Goal: Task Accomplishment & Management: Manage account settings

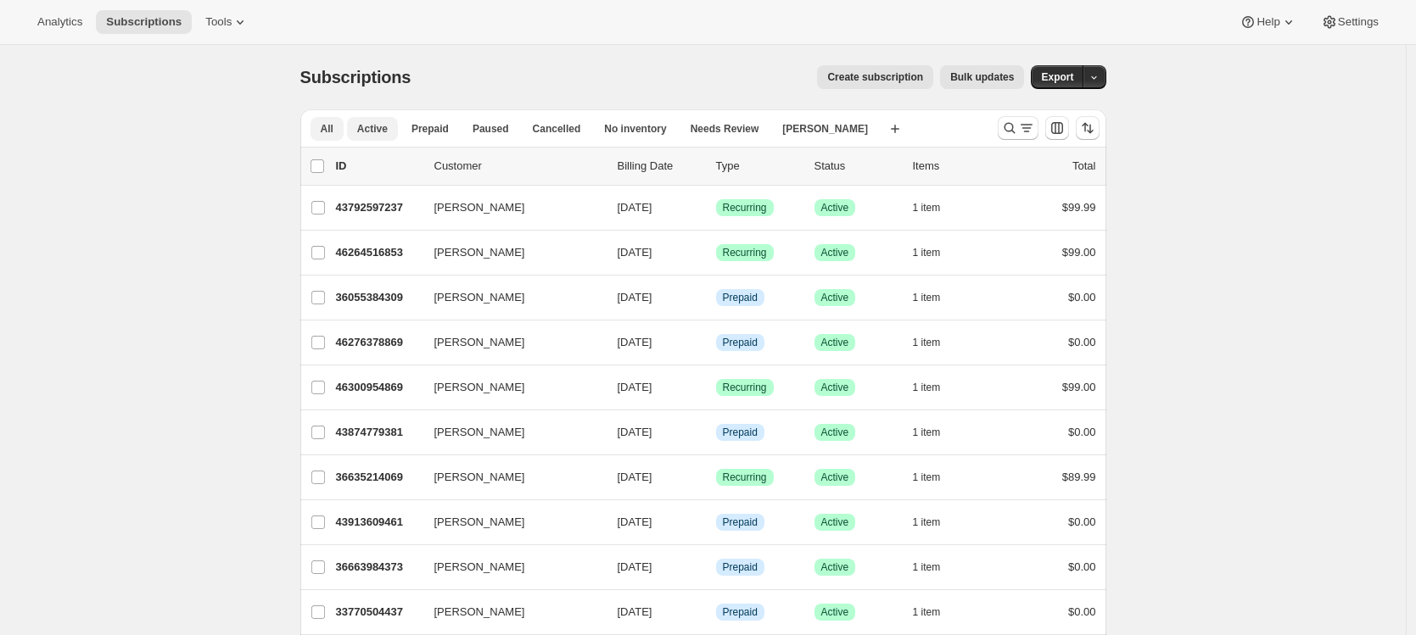
click at [377, 135] on span "Active" at bounding box center [372, 129] width 31 height 14
click at [442, 131] on span "Prepaid" at bounding box center [429, 129] width 37 height 14
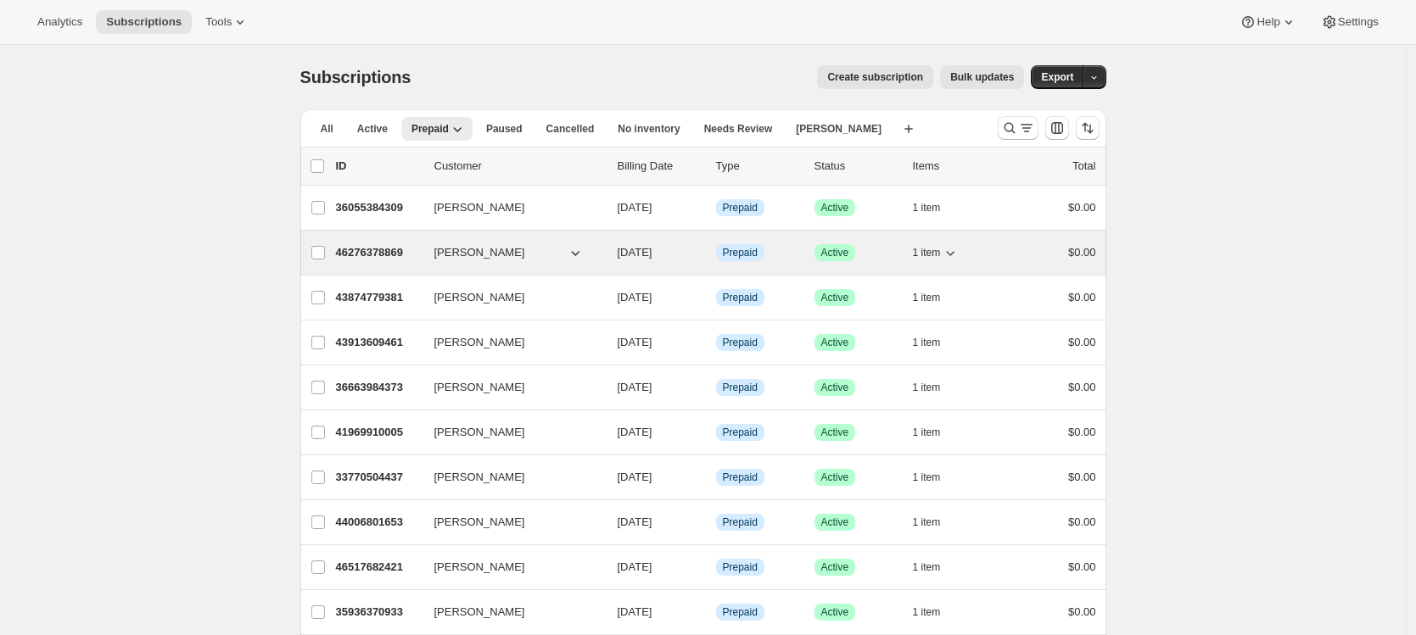
click at [377, 252] on p "46276378869" at bounding box center [378, 252] width 85 height 17
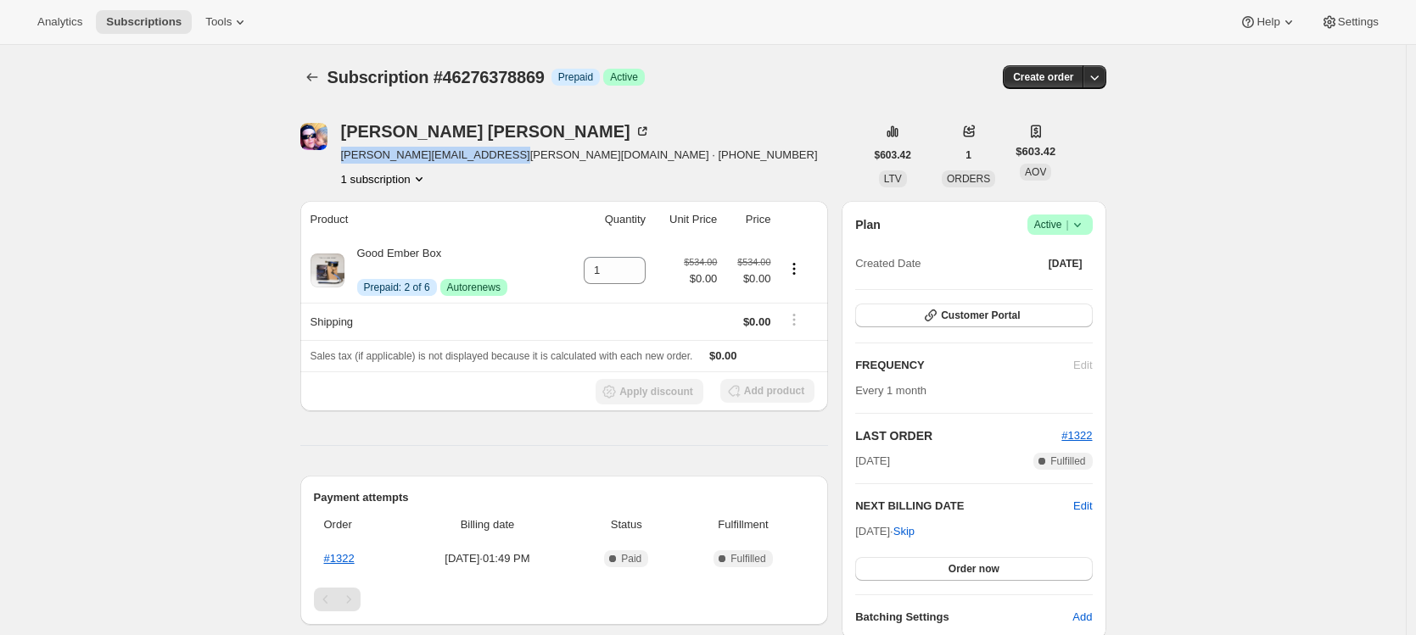
drag, startPoint x: 347, startPoint y: 152, endPoint x: 501, endPoint y: 153, distance: 154.4
click at [501, 153] on span "katherine.e.bruce@gmail.com · +16136122442" at bounding box center [579, 155] width 477 height 17
copy span "katherine.e.bruce@gmail.com"
click at [316, 72] on icon "Subscriptions" at bounding box center [312, 77] width 17 height 17
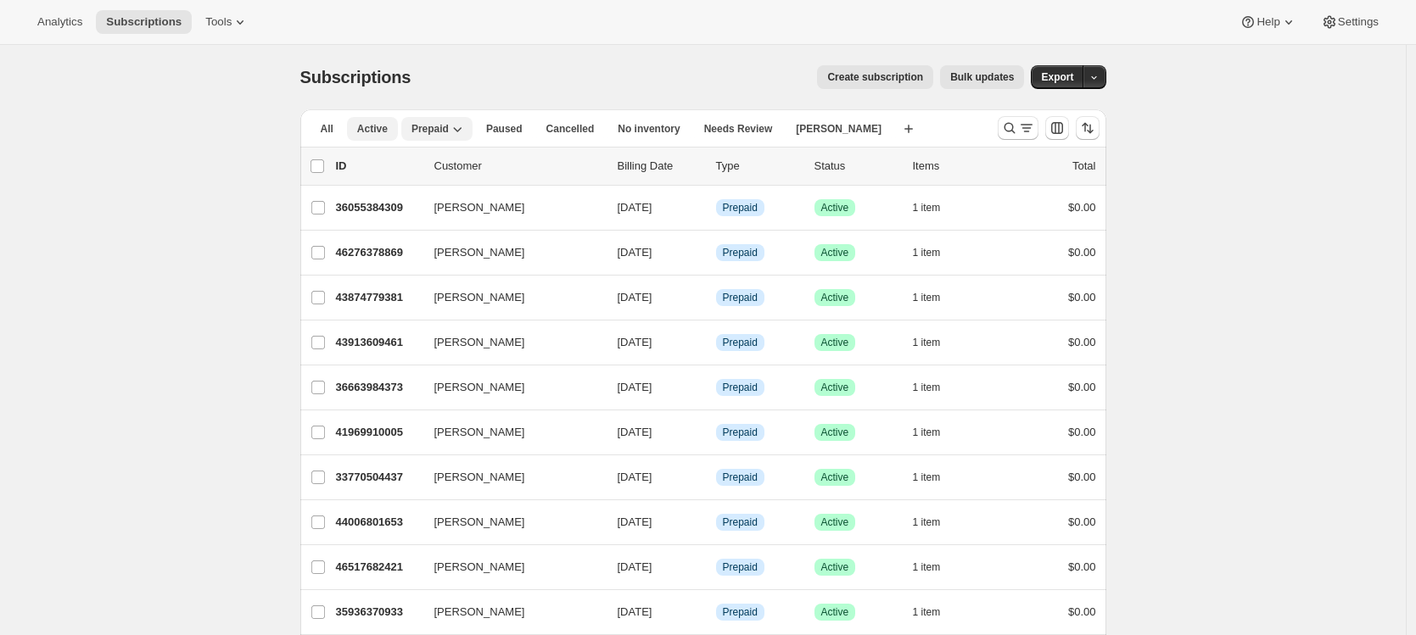
click at [375, 131] on span "Active" at bounding box center [372, 129] width 31 height 14
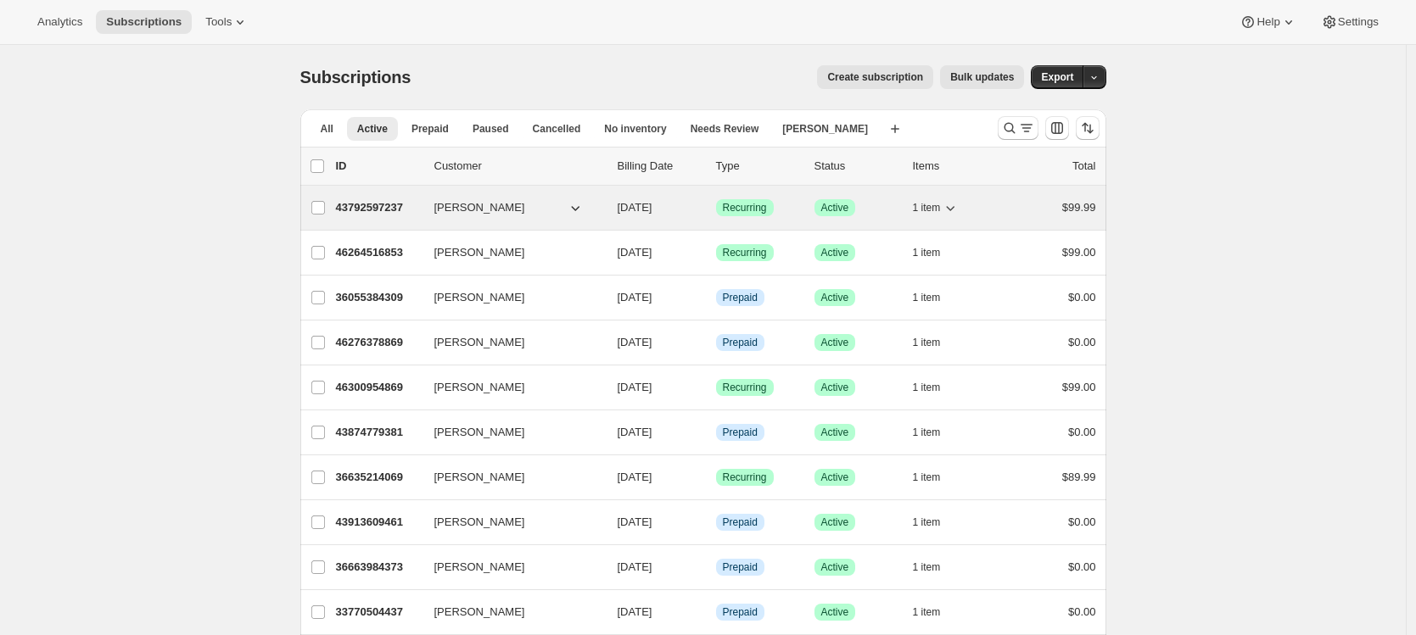
click at [383, 207] on p "43792597237" at bounding box center [378, 207] width 85 height 17
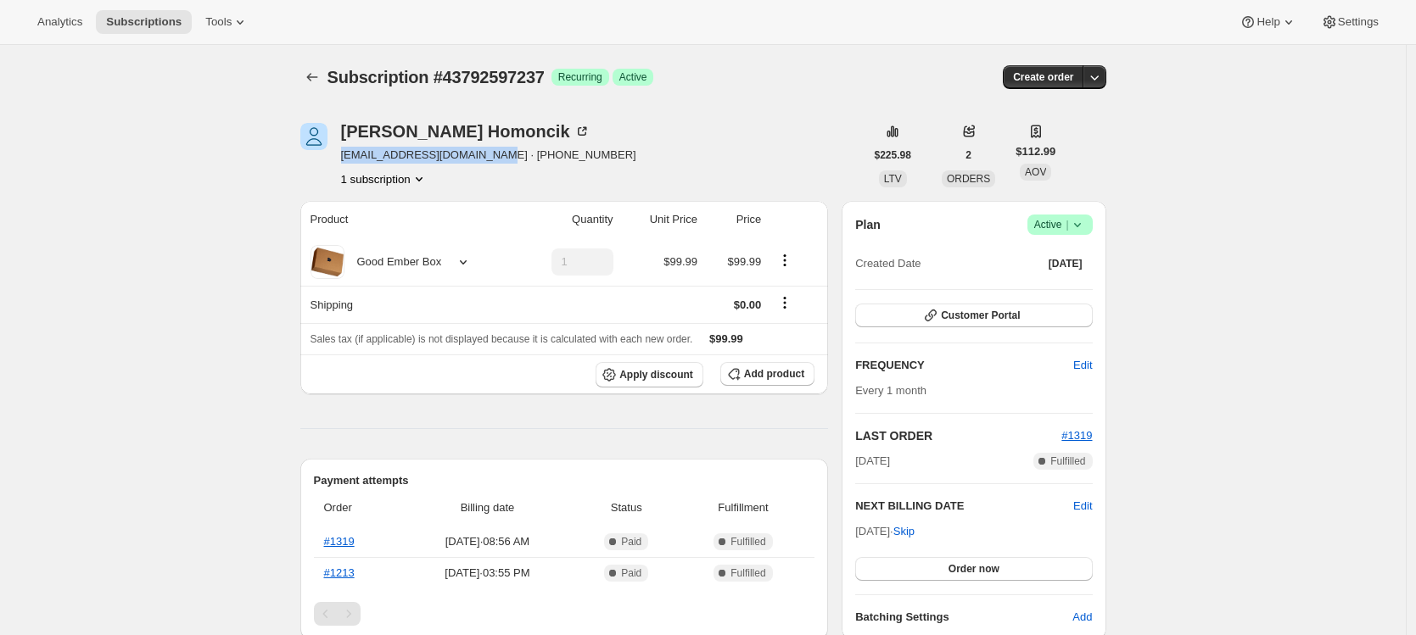
drag, startPoint x: 347, startPoint y: 158, endPoint x: 478, endPoint y: 154, distance: 131.5
click at [478, 154] on span "nikki.fit4life@hotmail.com · +19058095030" at bounding box center [488, 155] width 295 height 17
copy span "nikki.fit4life@hotmail.com"
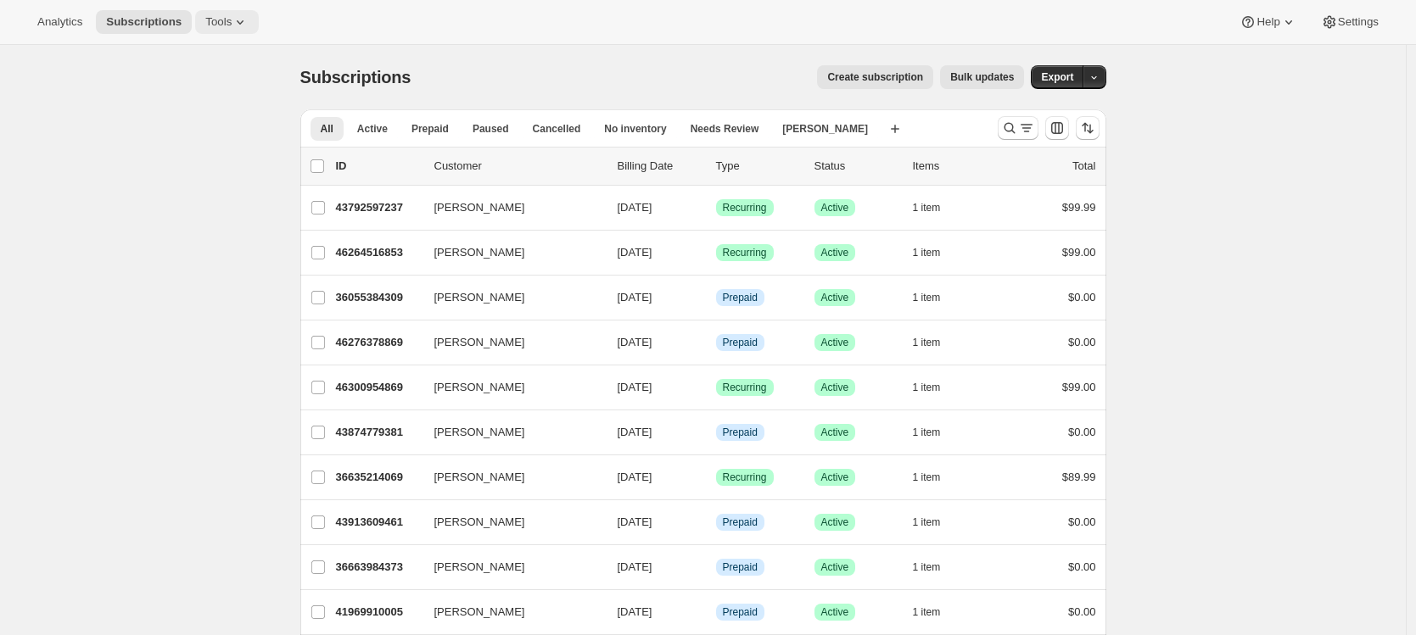
click at [232, 23] on span "Tools" at bounding box center [218, 22] width 26 height 14
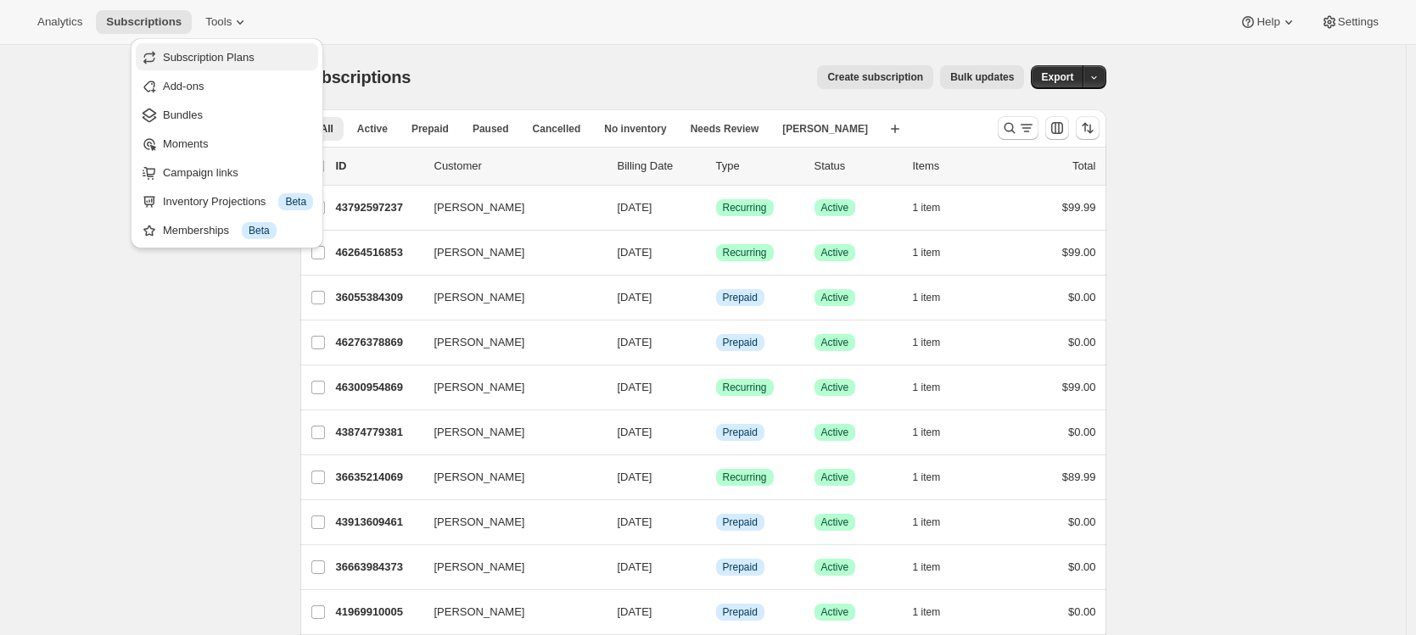
click at [231, 56] on span "Subscription Plans" at bounding box center [209, 57] width 92 height 13
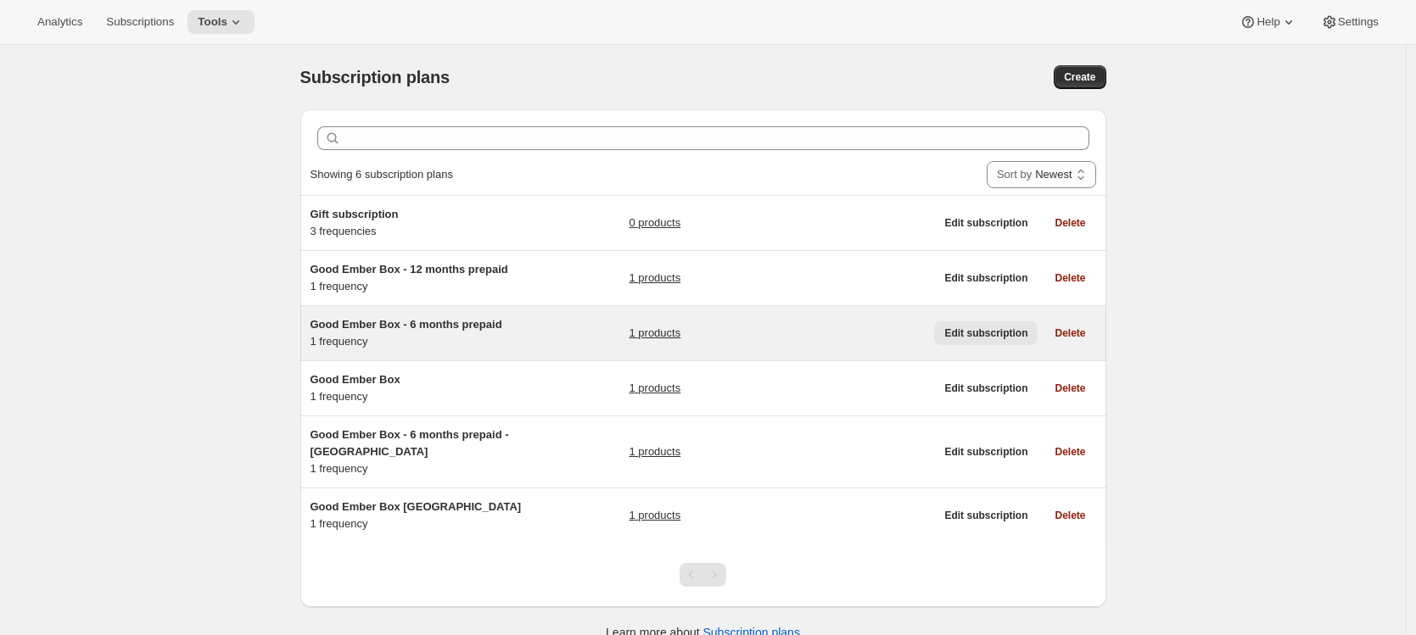
click at [970, 330] on span "Edit subscription" at bounding box center [985, 334] width 83 height 14
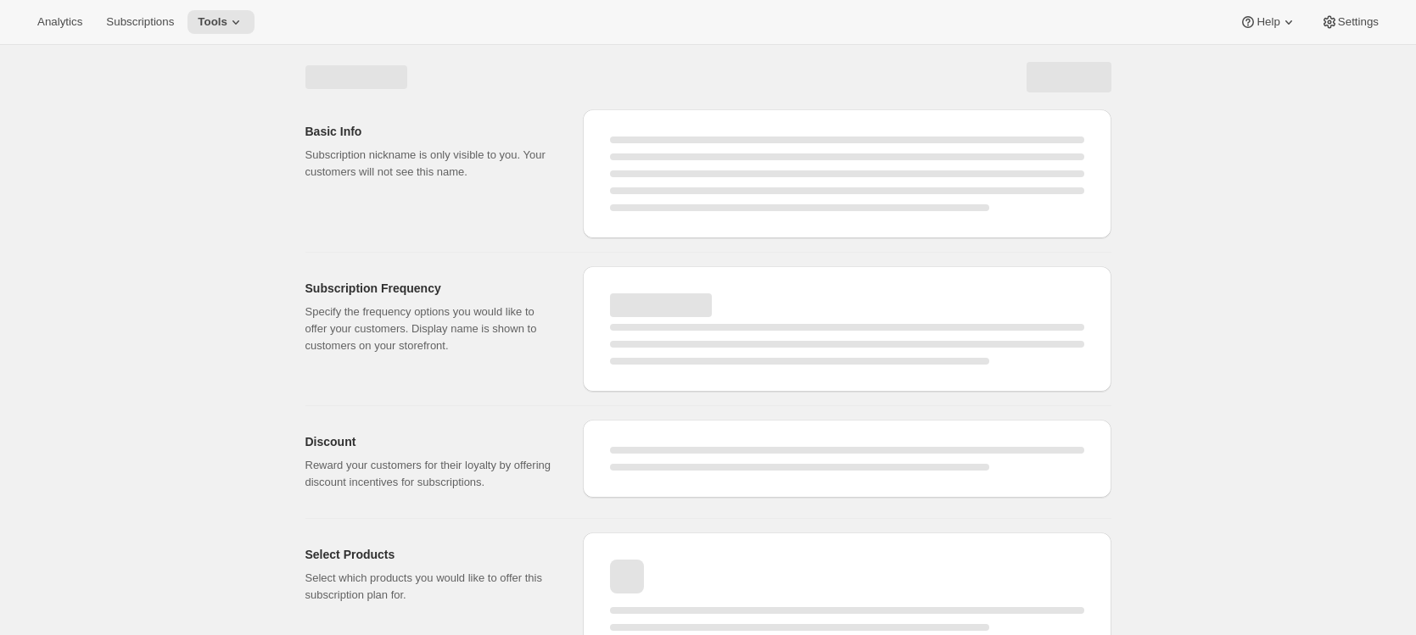
select select "WEEK"
select select "MONTH"
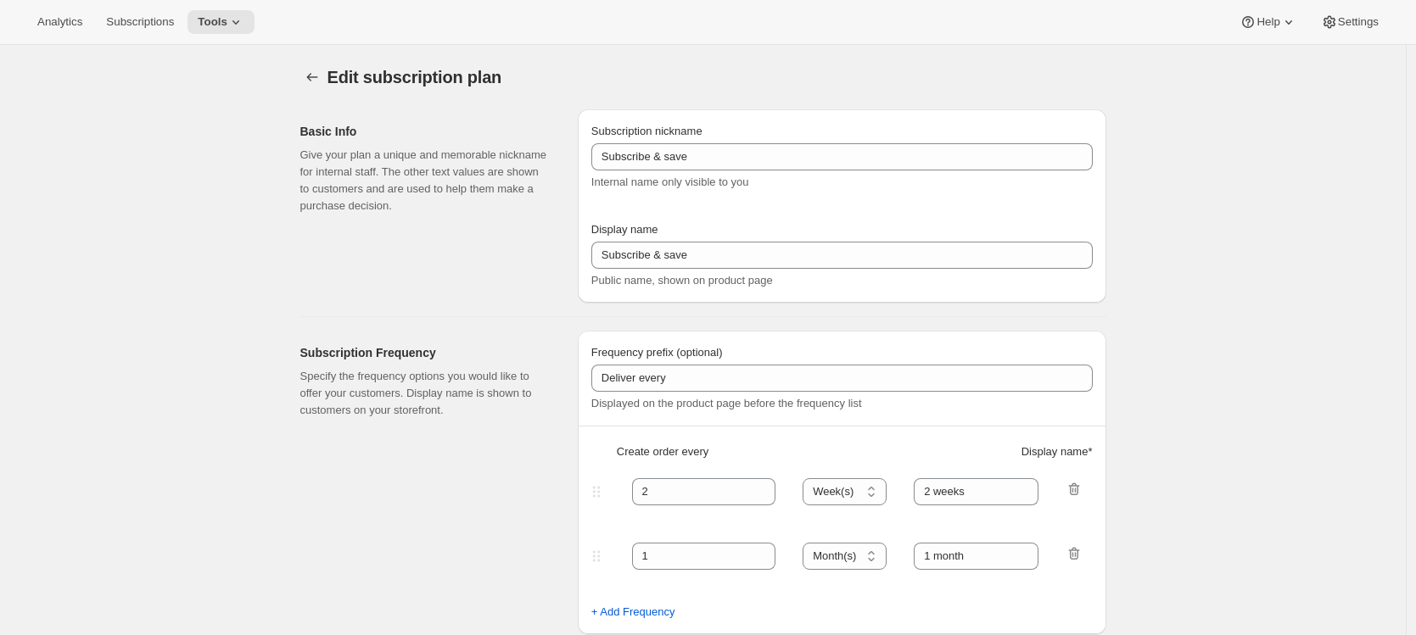
type input "Good Ember Box - 6 months prepaid"
select select "ENABLED"
select select "MONTH"
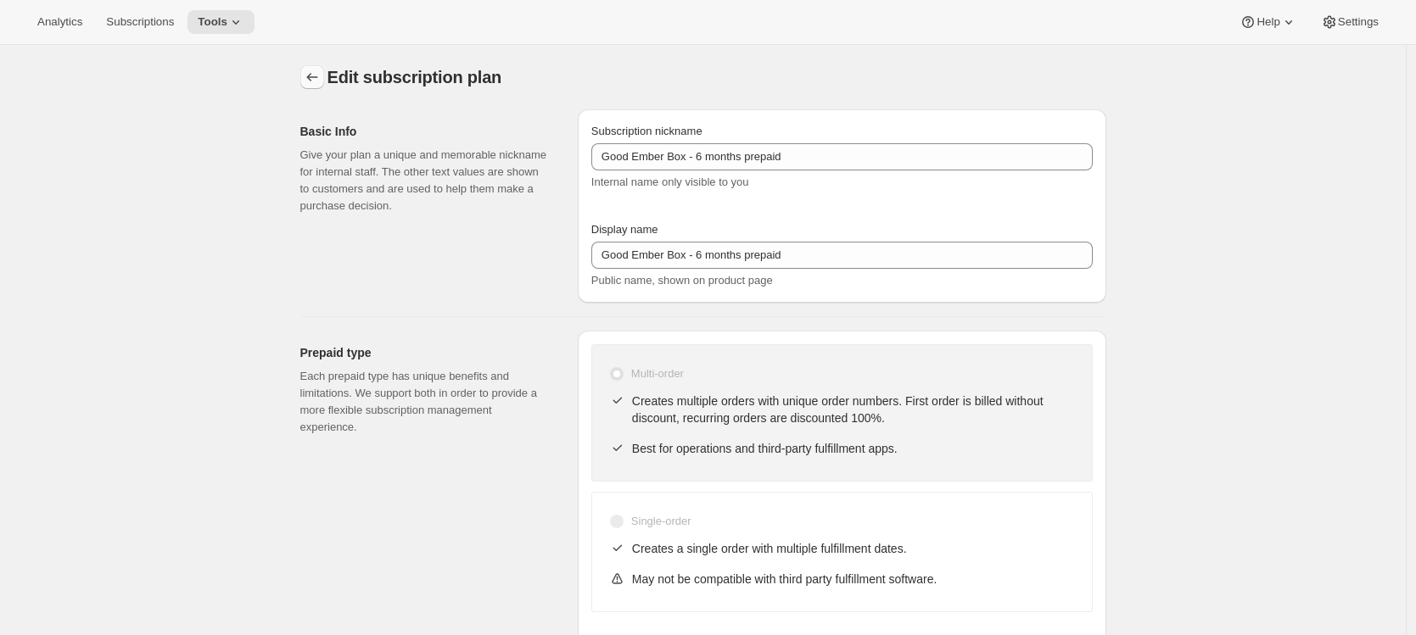
click at [321, 71] on icon "Subscription plans" at bounding box center [312, 77] width 17 height 17
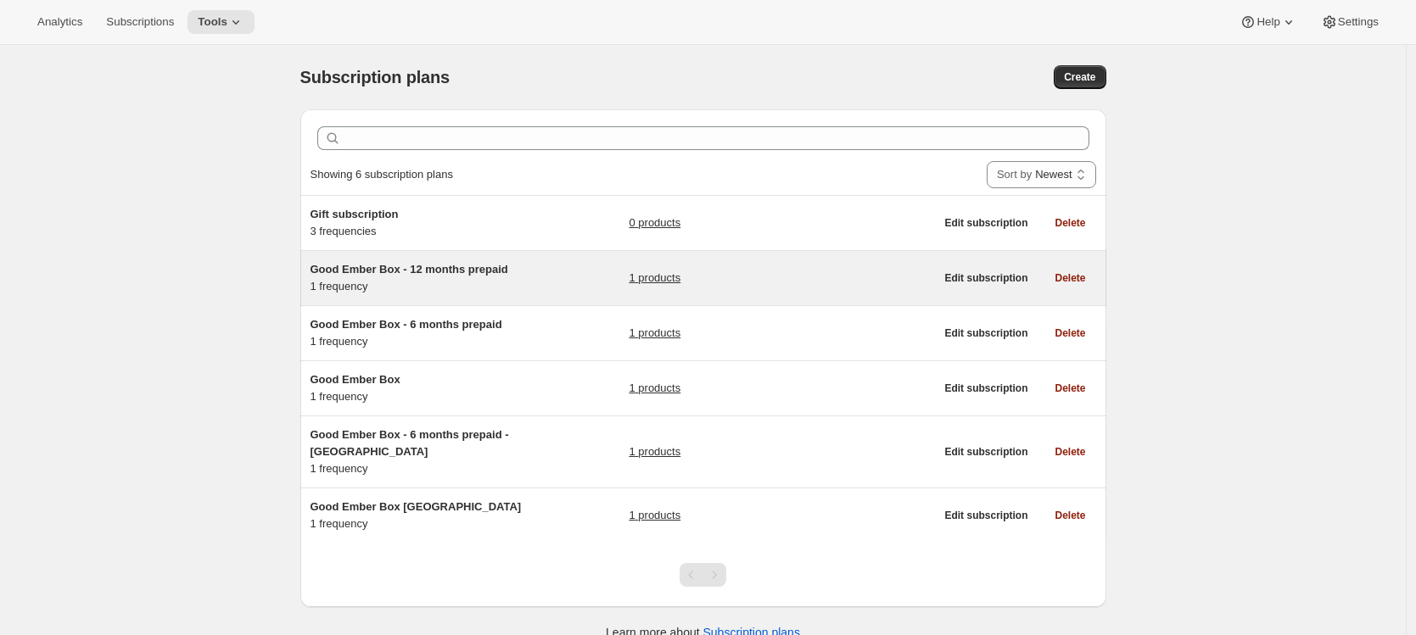
drag, startPoint x: 1087, startPoint y: 76, endPoint x: 426, endPoint y: 290, distance: 694.5
click at [426, 290] on div "Subscription plans. This page is ready Subscription plans Create Clear Showing …" at bounding box center [703, 351] width 847 height 613
drag, startPoint x: 316, startPoint y: 268, endPoint x: 531, endPoint y: 266, distance: 214.6
click at [531, 266] on div "Good Ember Box - 12 months prepaid 1 frequency 1 products" at bounding box center [622, 278] width 624 height 34
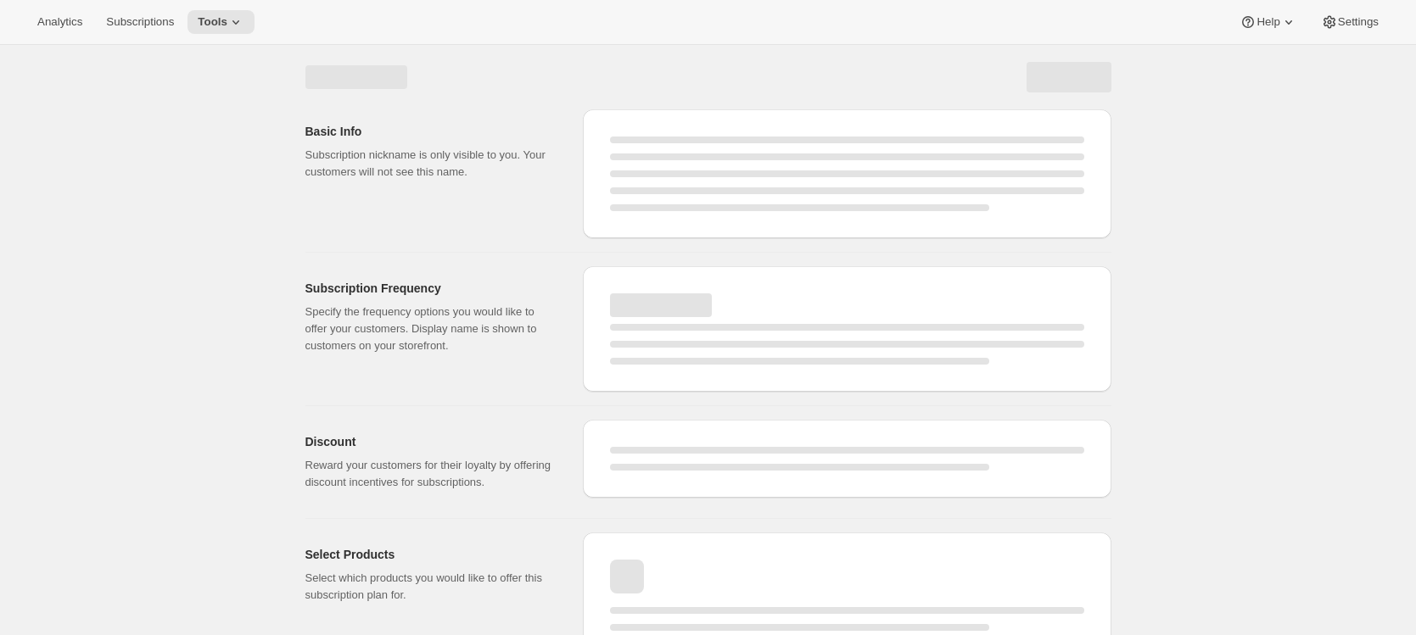
select select "WEEK"
select select "MONTH"
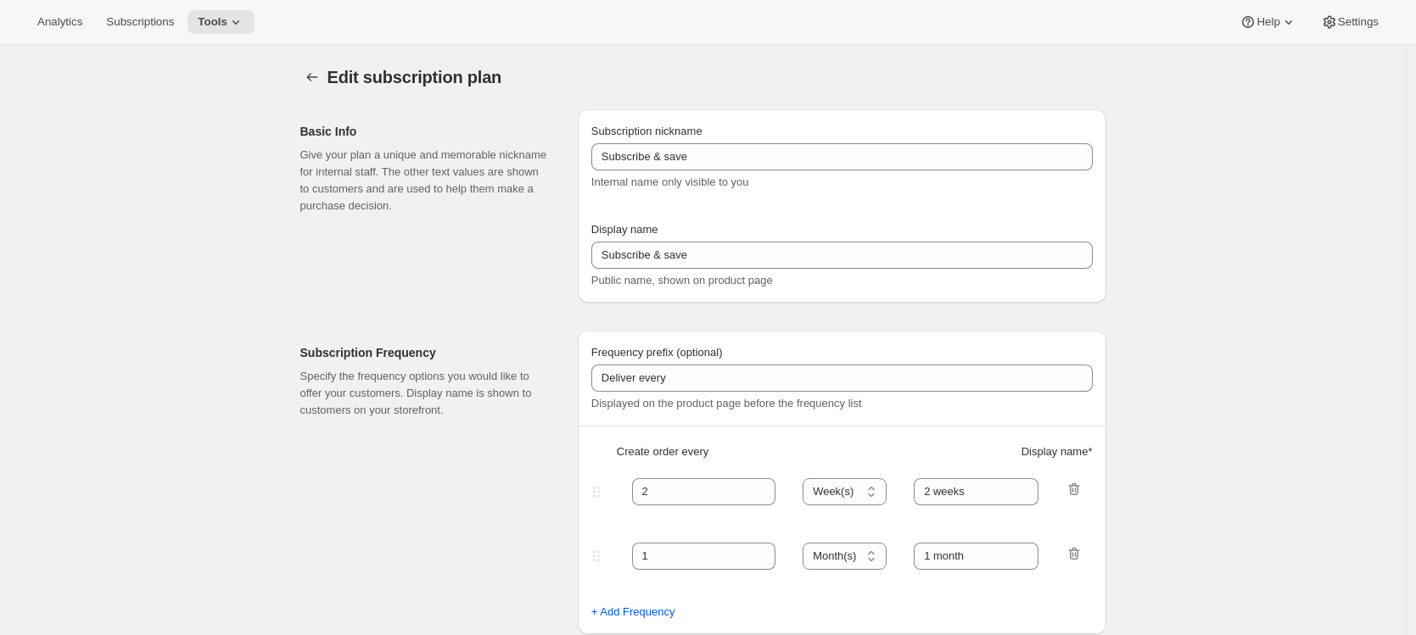
type input "Good Ember Box - 12 months prepaid"
select select "ENABLED"
select select "MONTH"
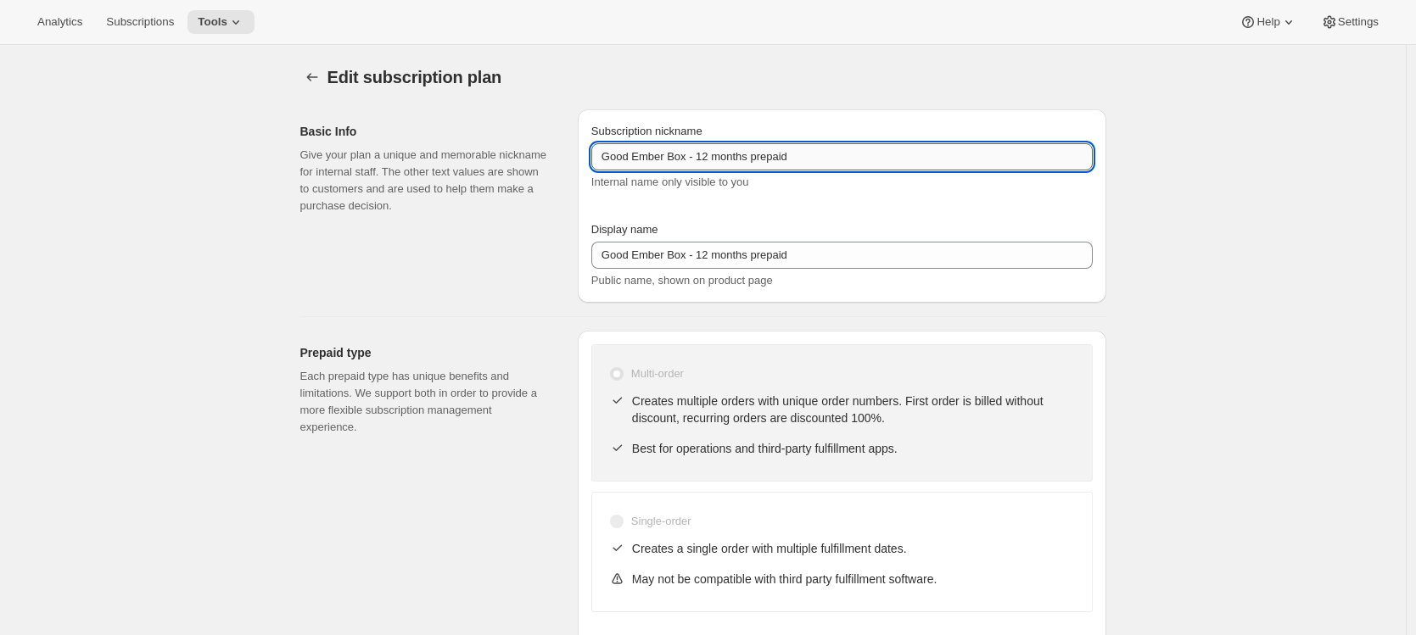
click at [813, 146] on input "Good Ember Box - 12 months prepaid" at bounding box center [841, 156] width 501 height 27
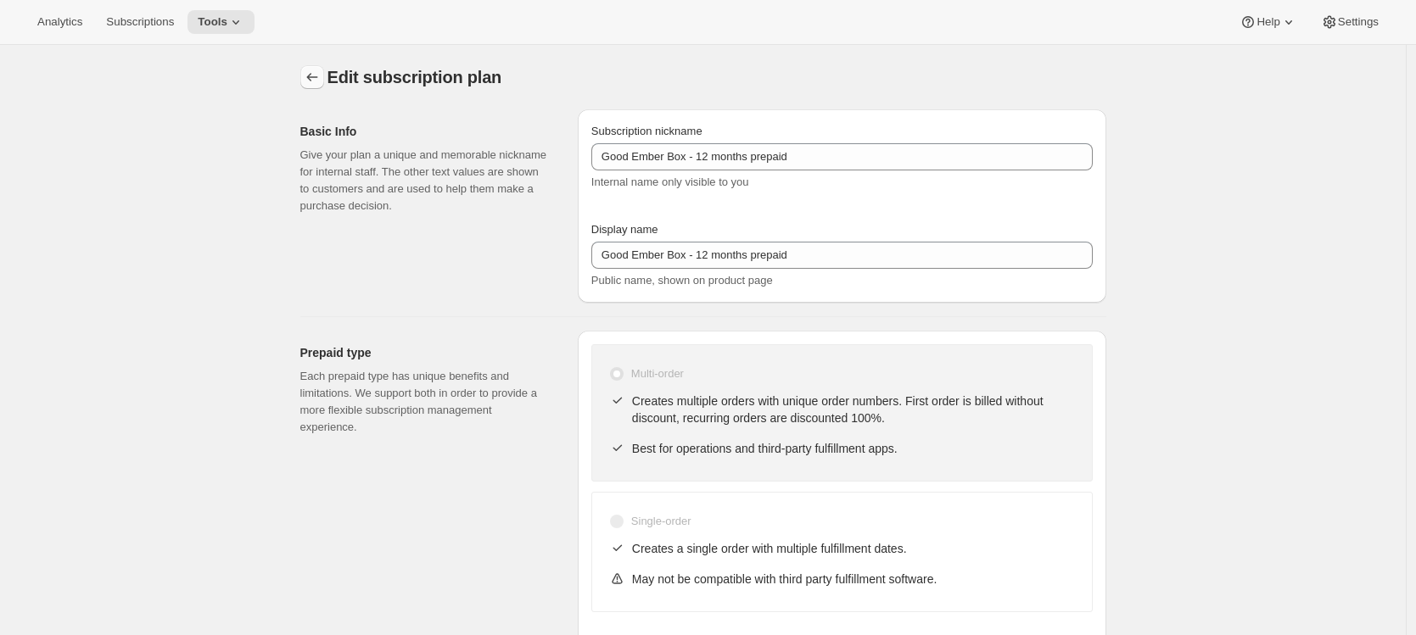
click at [310, 78] on icon "Subscription plans" at bounding box center [312, 77] width 17 height 17
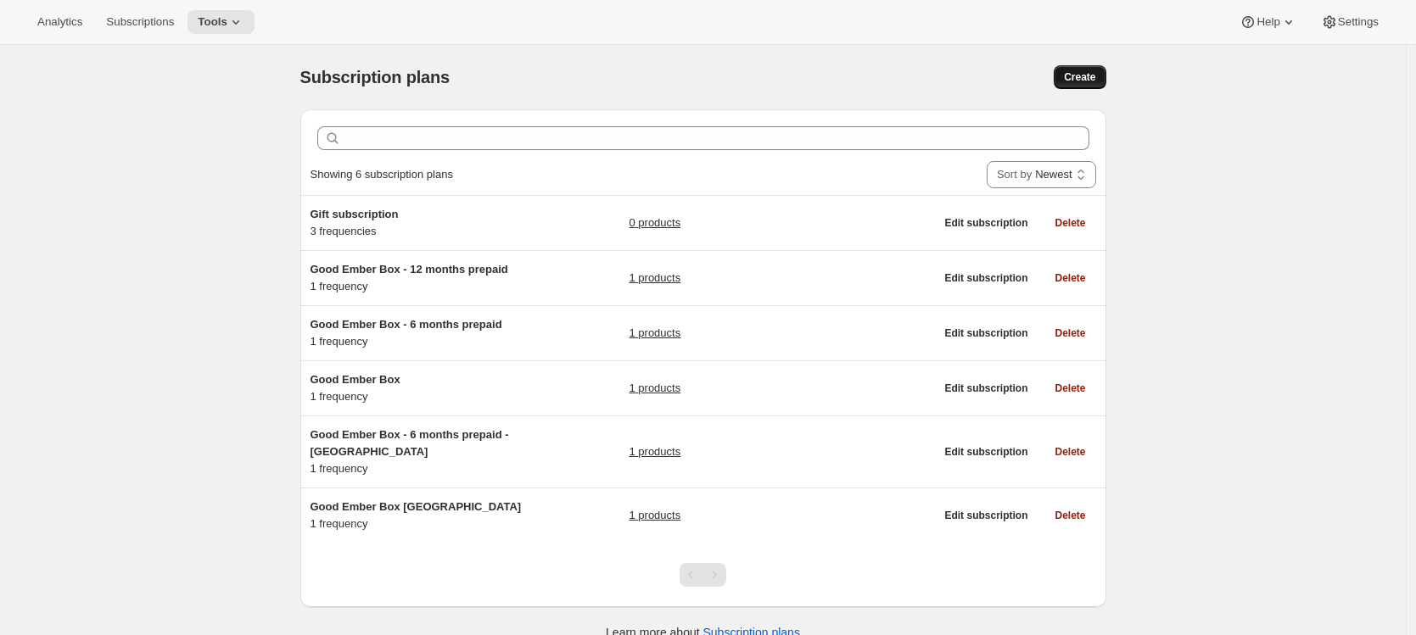
click at [1063, 79] on button "Create" at bounding box center [1079, 77] width 52 height 24
select select "WEEK"
select select "MONTH"
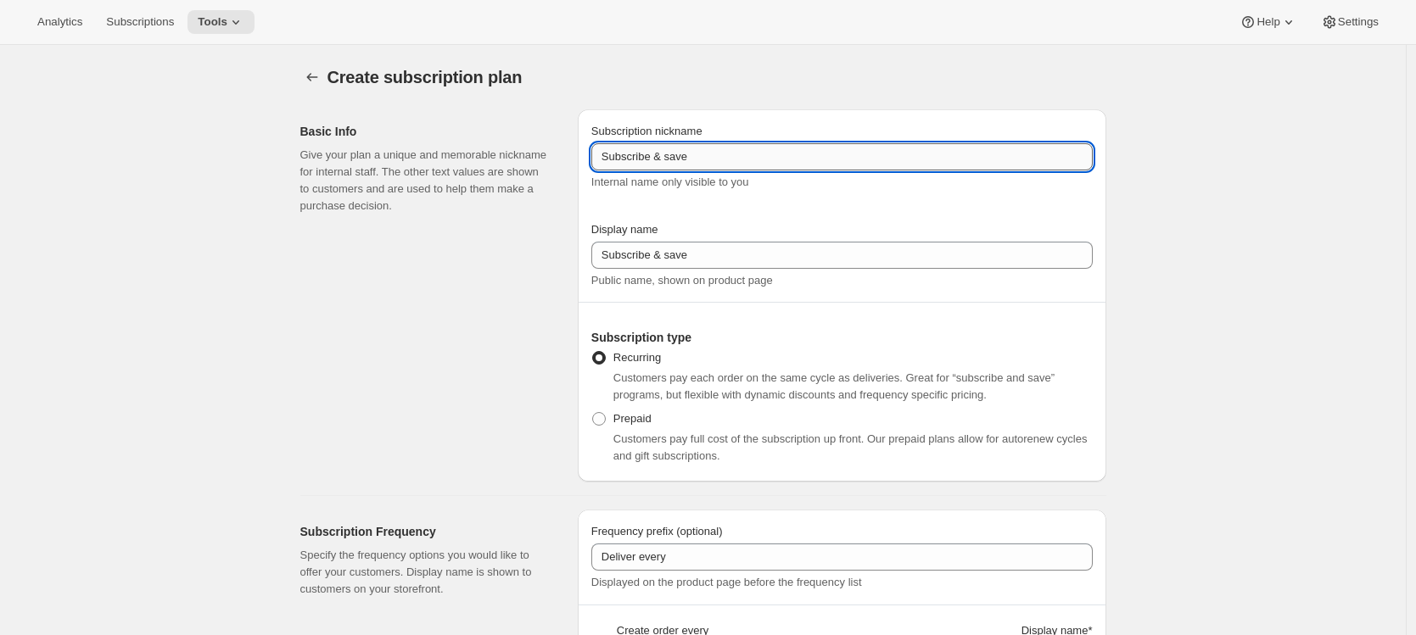
click at [711, 148] on input "Subscribe & save" at bounding box center [841, 156] width 501 height 27
paste input "Good Ember Box - 12 months prepaid"
drag, startPoint x: 702, startPoint y: 157, endPoint x: 714, endPoint y: 160, distance: 12.4
click at [714, 160] on input "Good Ember Box - 12 months prepaid" at bounding box center [841, 156] width 501 height 27
type input "Good Ember Box - 3 months prepaid"
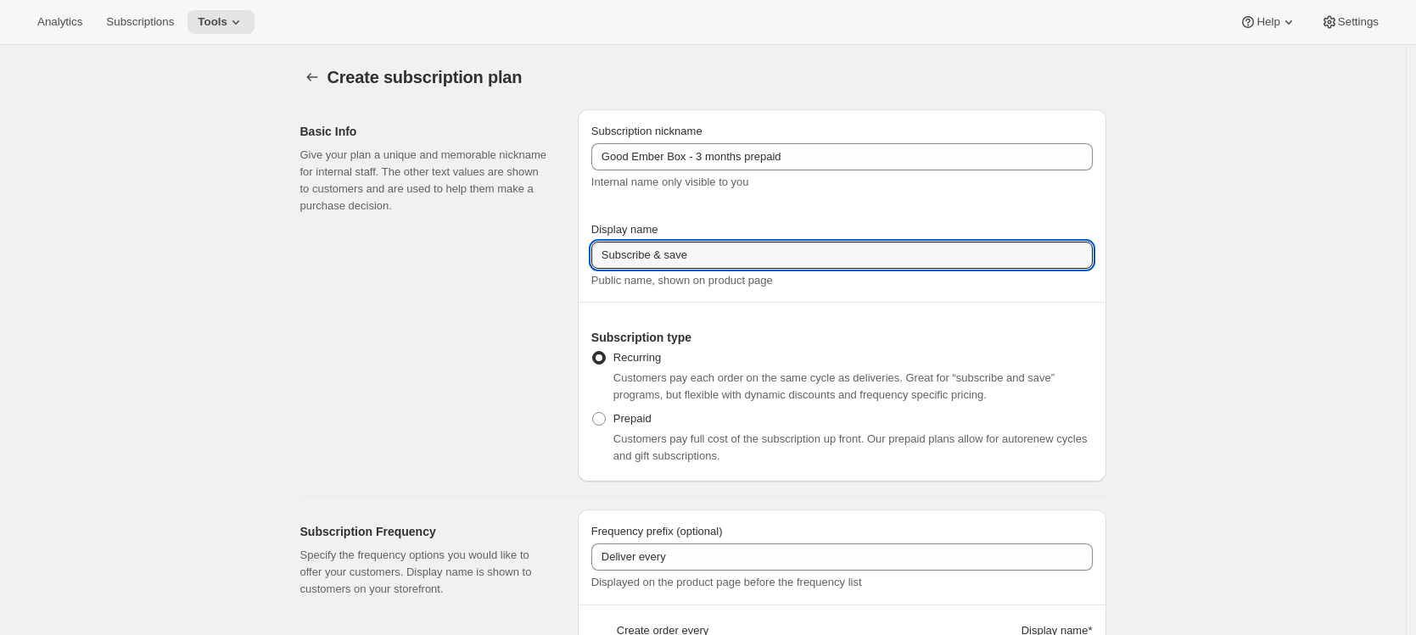
drag, startPoint x: 739, startPoint y: 251, endPoint x: 543, endPoint y: 255, distance: 196.0
click at [543, 255] on div "Basic Info Give your plan a unique and memorable nickname for internal staff. T…" at bounding box center [696, 289] width 819 height 386
paste input "Good Ember Box - 12 months prepaid"
type input "Good Ember Box - 12 months prepaid"
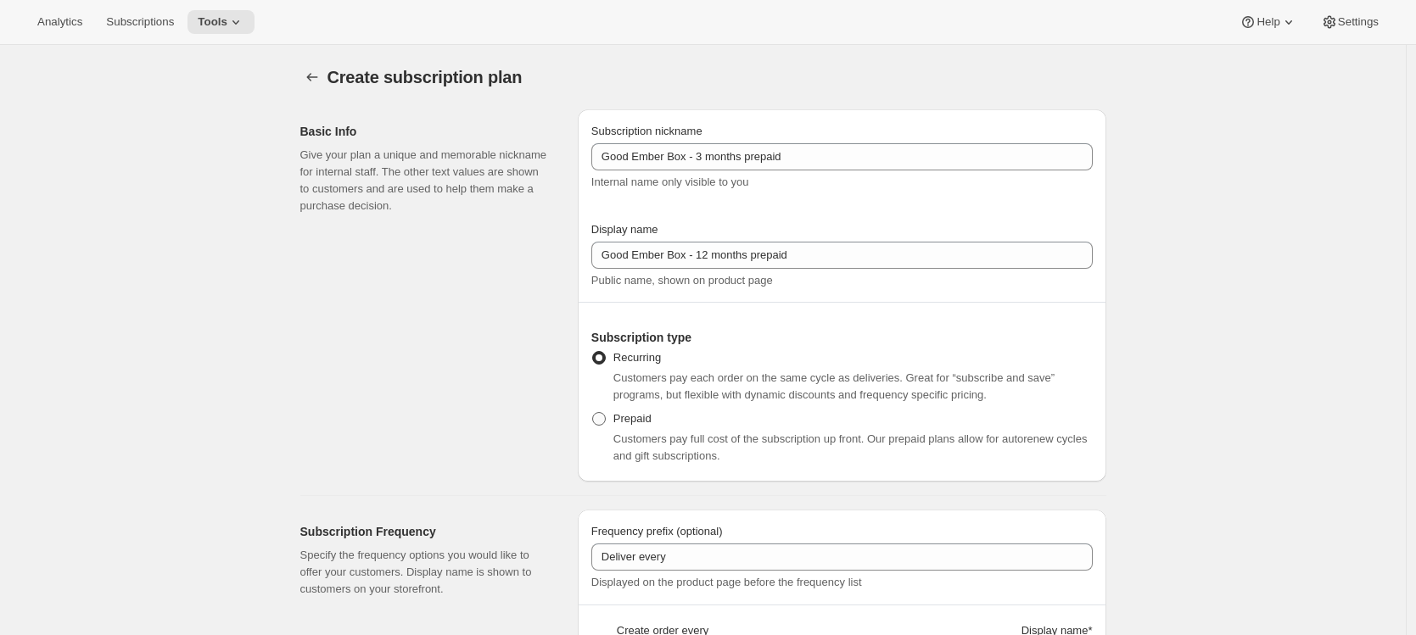
click at [606, 422] on span at bounding box center [599, 419] width 14 height 14
click at [593, 413] on input "Prepaid" at bounding box center [592, 412] width 1 height 1
radio input "true"
select select "MONTH"
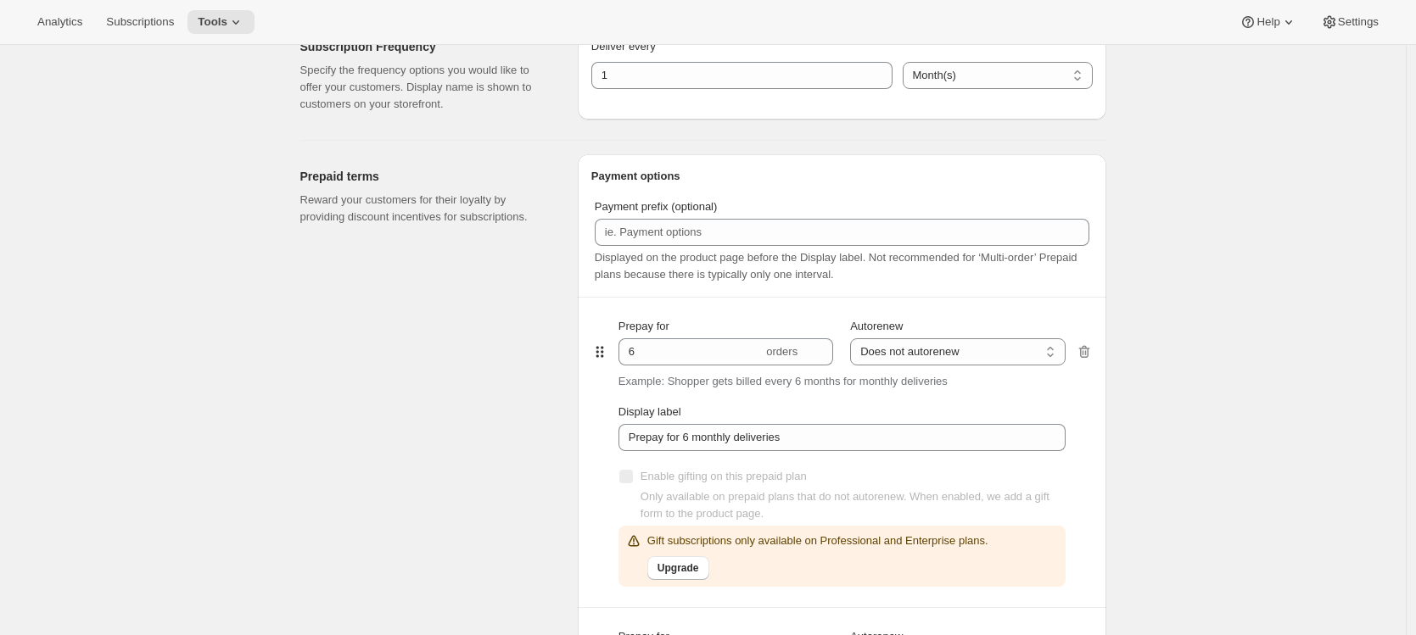
scroll to position [947, 0]
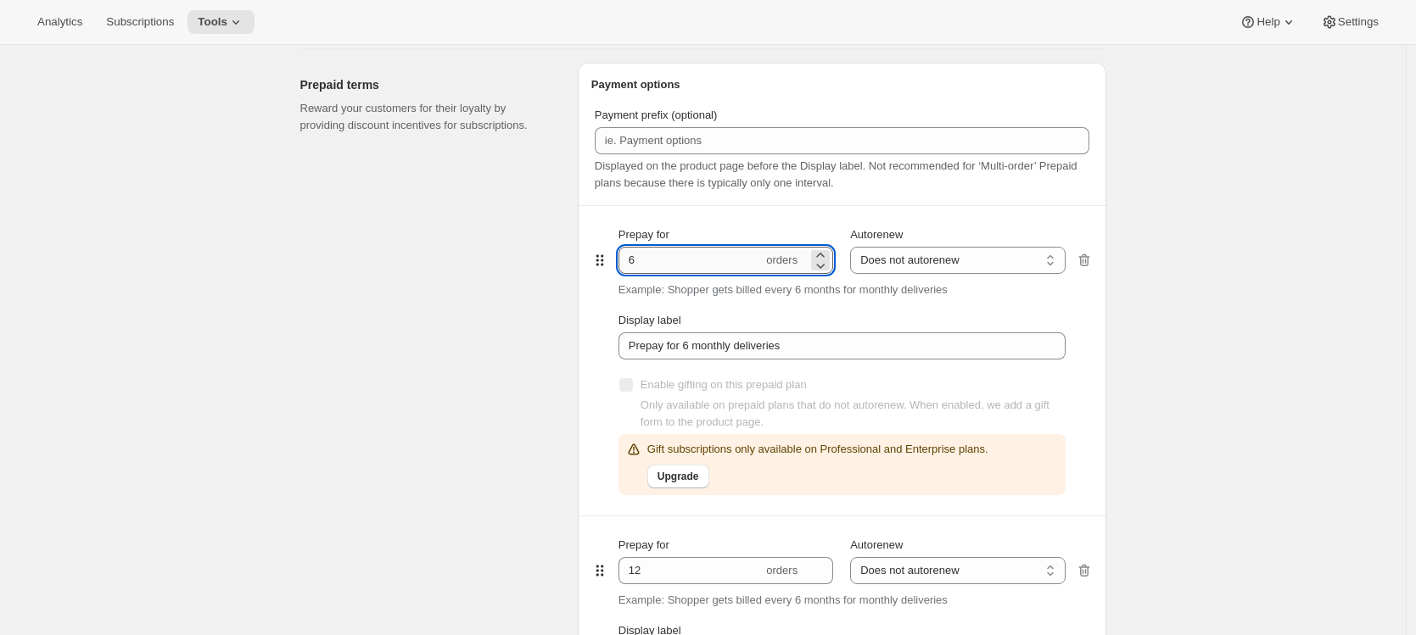
drag, startPoint x: 667, startPoint y: 271, endPoint x: 623, endPoint y: 262, distance: 44.9
click at [623, 262] on input "6" at bounding box center [690, 260] width 144 height 27
type input "3"
click at [910, 256] on select "Does not autorenew Renews after prepaid period" at bounding box center [957, 260] width 215 height 27
select select "ENABLED"
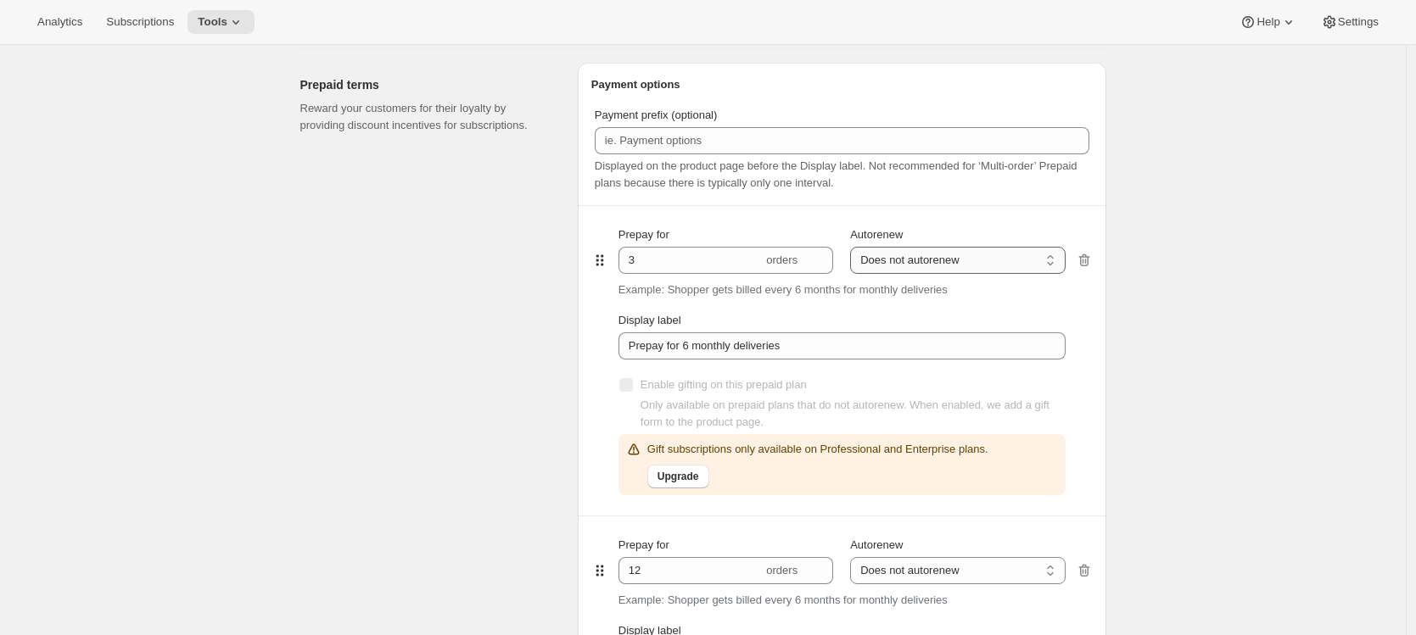
click at [854, 247] on select "Does not autorenew Renews after prepaid period" at bounding box center [957, 260] width 215 height 27
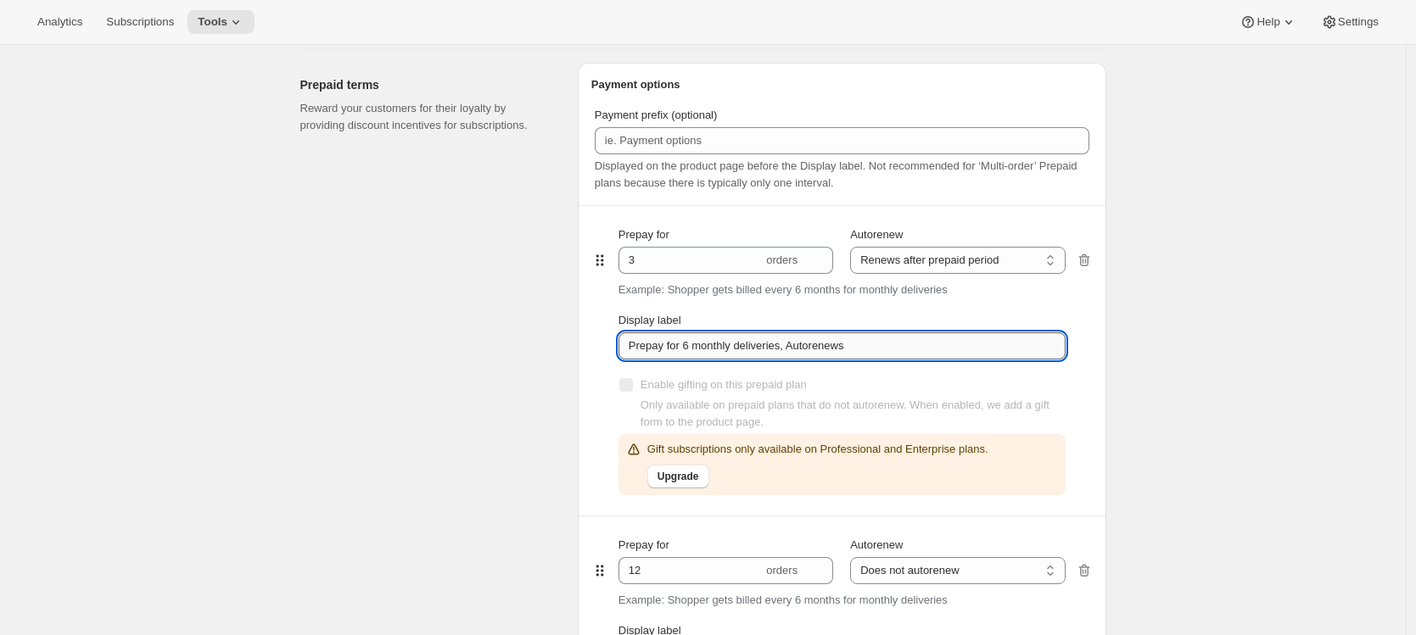
click at [696, 345] on input "Prepay for 6 monthly deliveries, Autorenews" at bounding box center [841, 346] width 447 height 27
type input "Prepay for 3 monthly deliveries, Autorenews"
click at [533, 418] on div "Prepaid terms Reward your customers for their loyalty by providing discount inc…" at bounding box center [432, 470] width 264 height 815
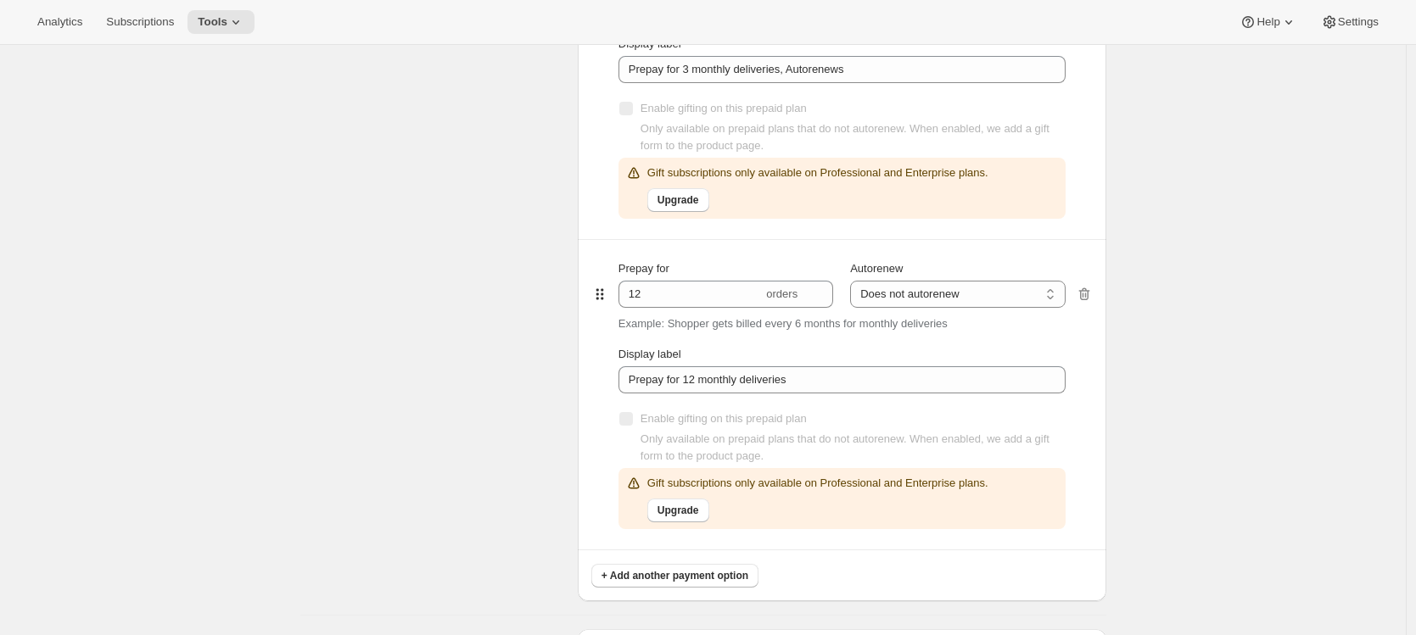
scroll to position [1227, 0]
click at [1088, 288] on icon "button" at bounding box center [1084, 290] width 17 height 17
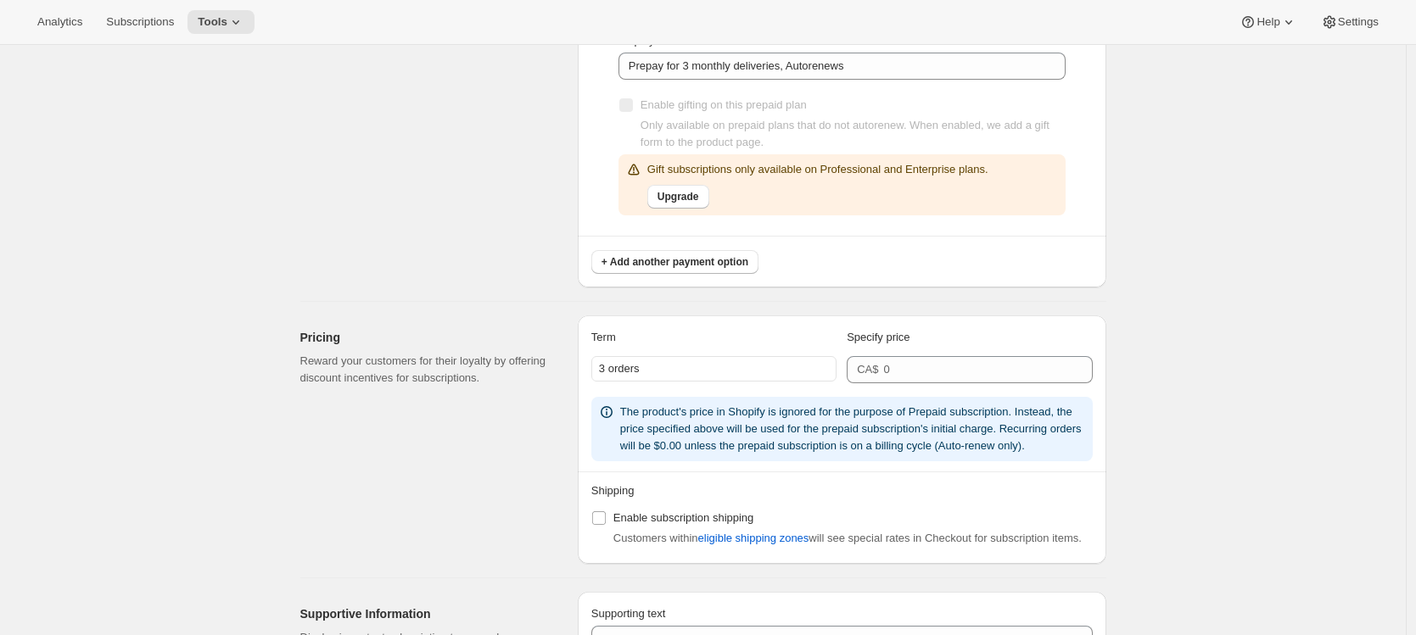
click at [517, 424] on div "Pricing Reward your customers for their loyalty by offering discount incentives…" at bounding box center [432, 440] width 264 height 249
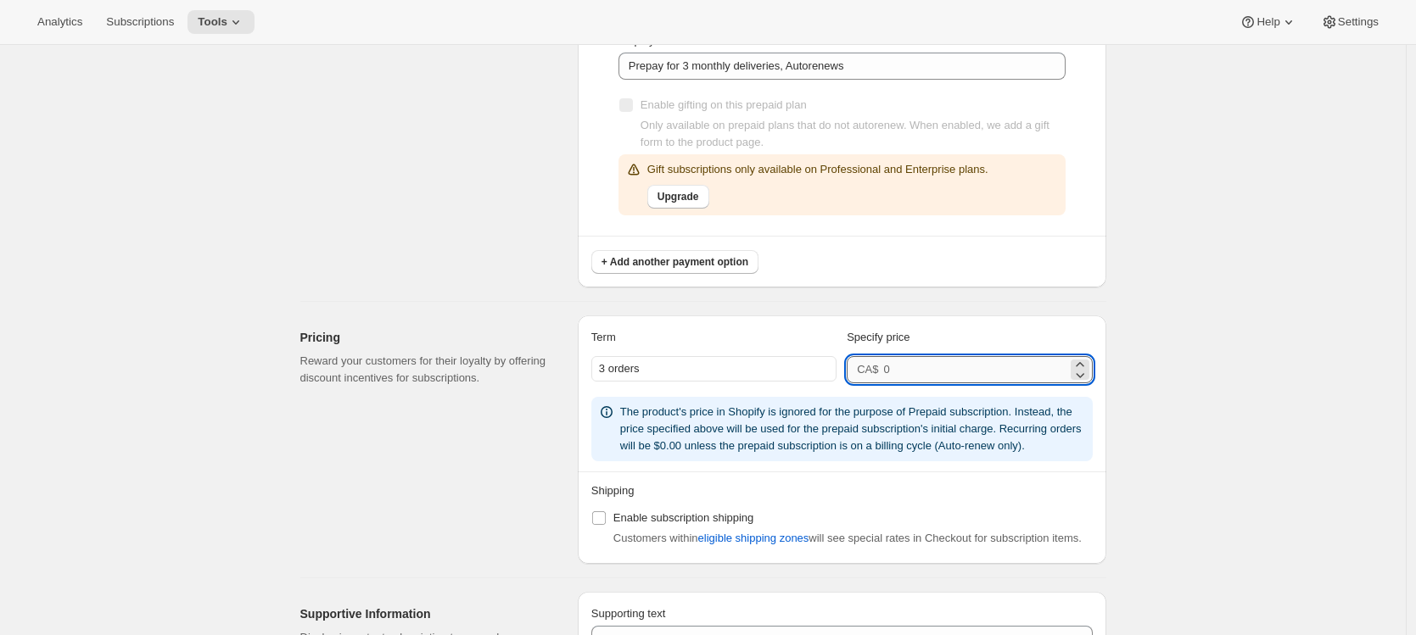
click at [916, 373] on input "number" at bounding box center [974, 369] width 183 height 27
type input "282"
click at [503, 515] on div "Pricing Reward your customers for their loyalty by offering discount incentives…" at bounding box center [432, 440] width 264 height 249
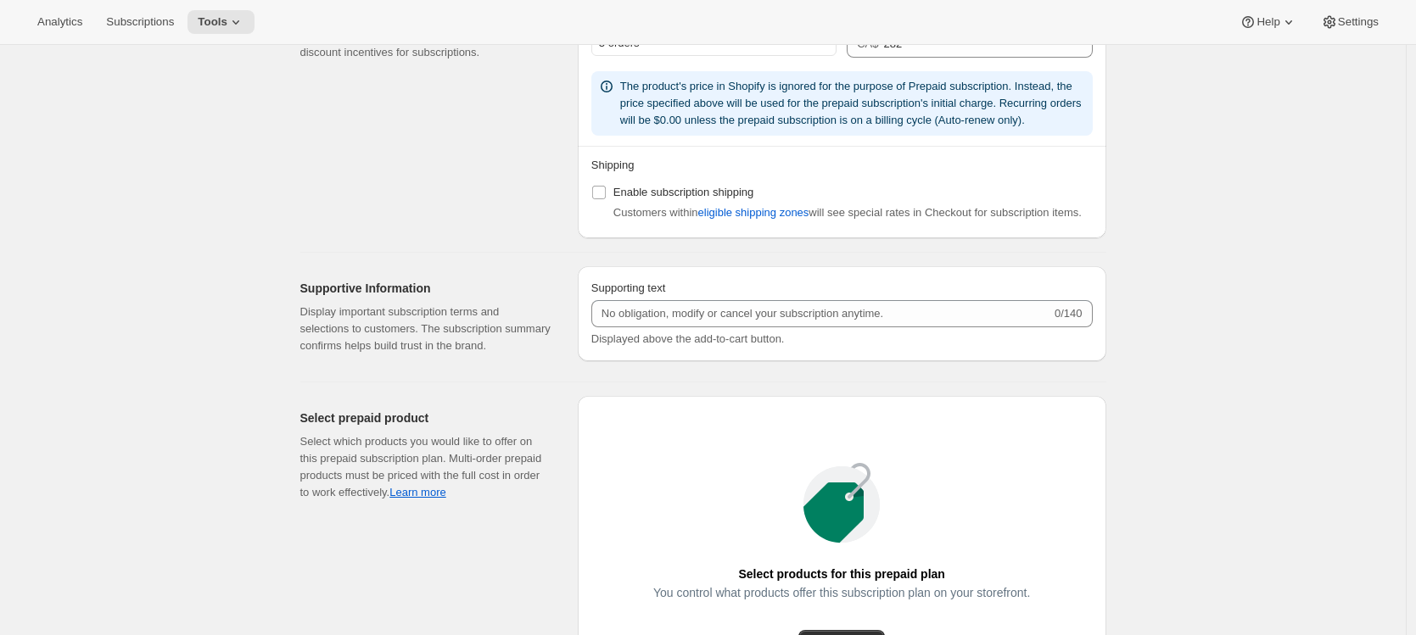
scroll to position [1769, 0]
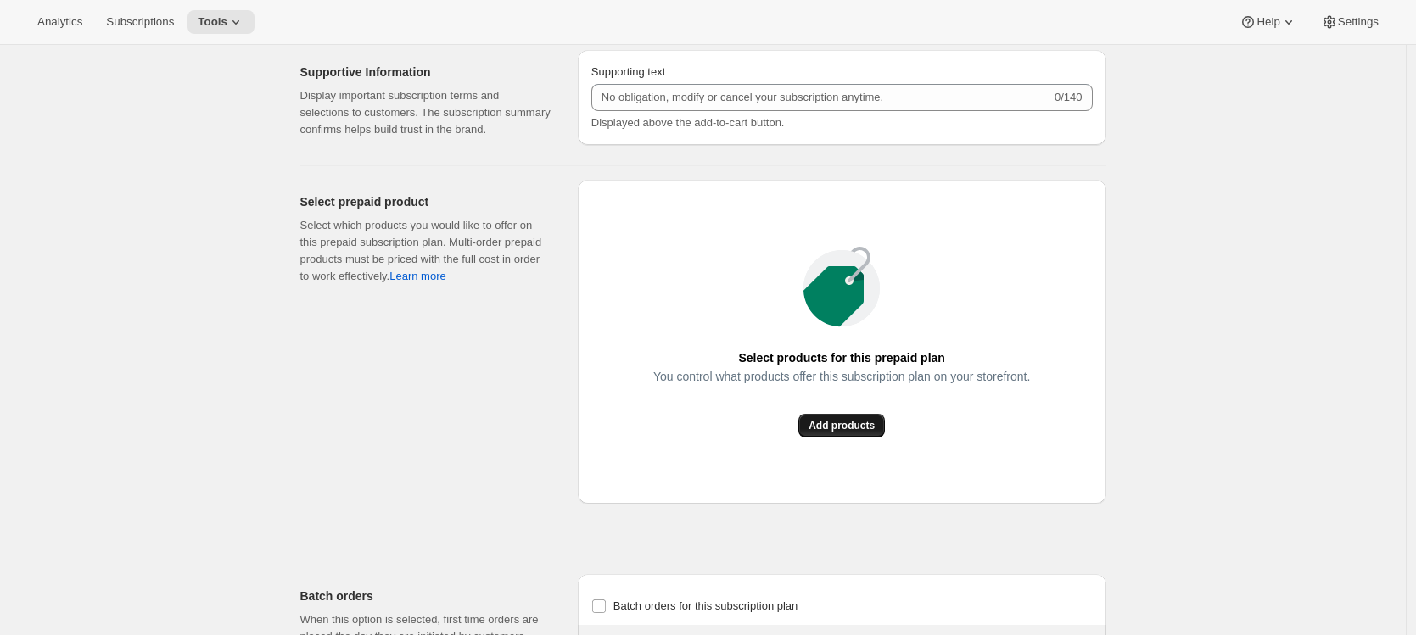
click at [843, 433] on span "Add products" at bounding box center [841, 426] width 66 height 14
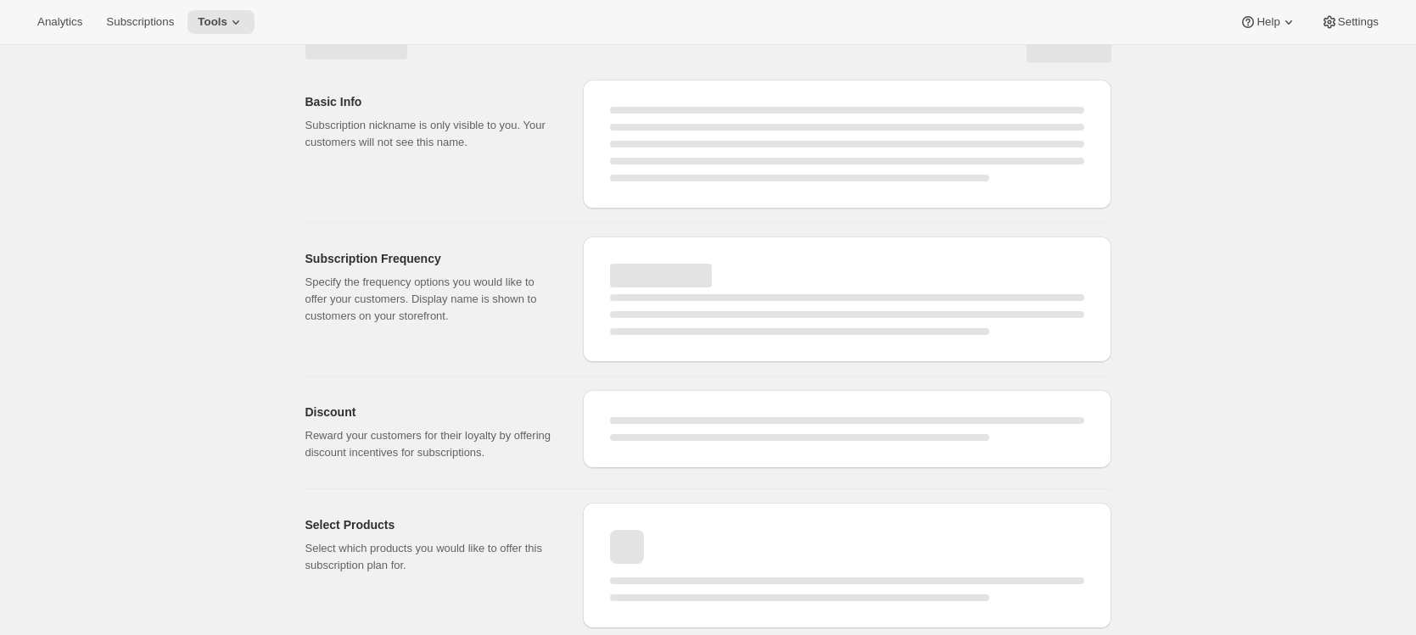
scroll to position [1044, 0]
select select "WEEK"
select select "MONTH"
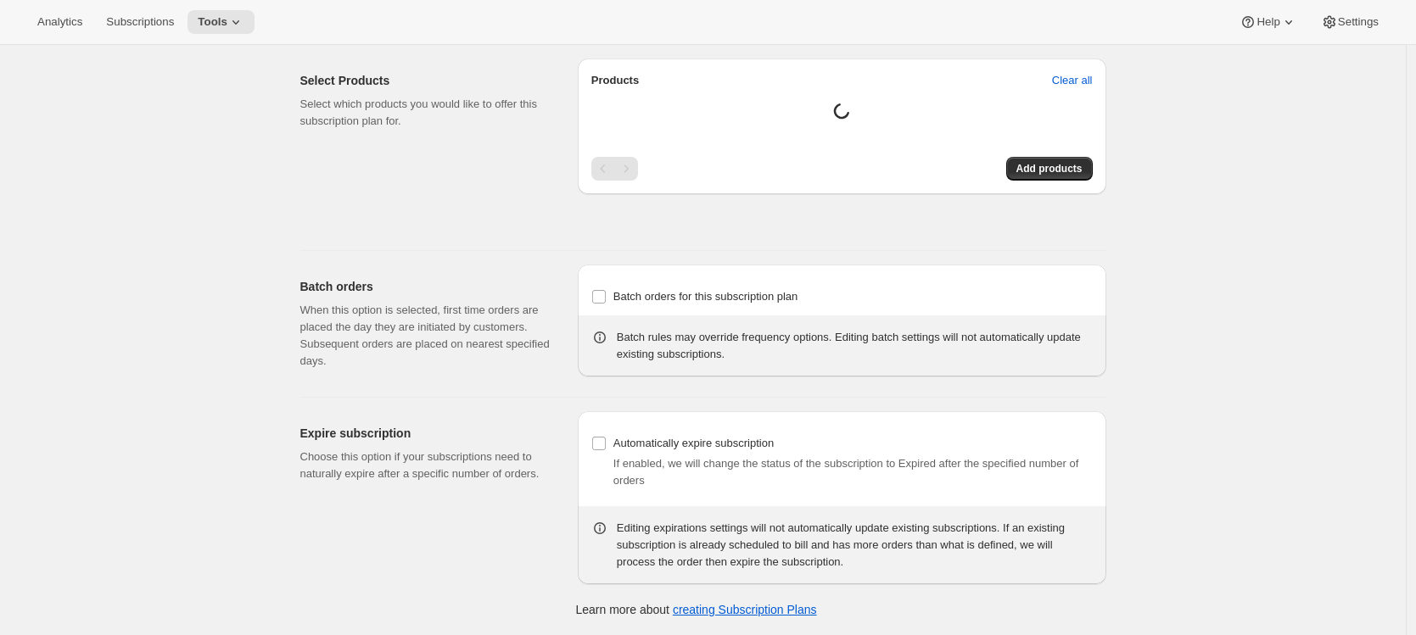
type input "Good Ember Box - 3 months prepaid"
type input "Good Ember Box - 12 months prepaid"
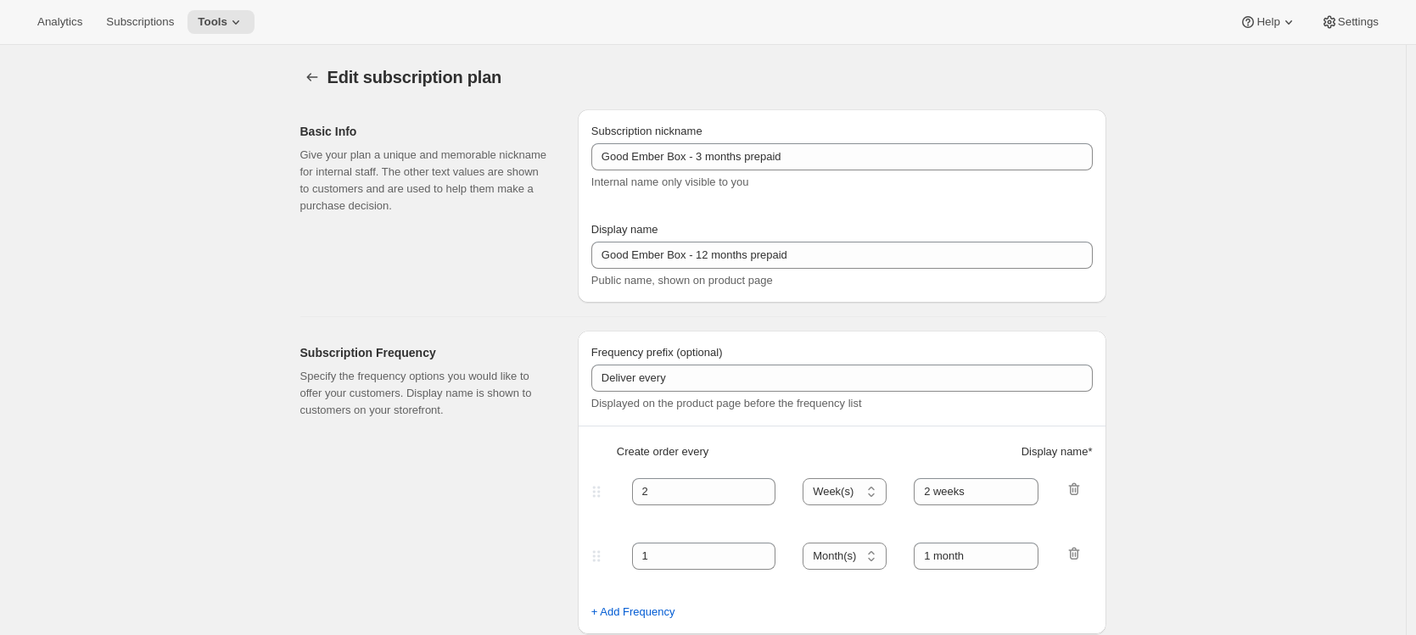
select select "ENABLED"
select select "MONTH"
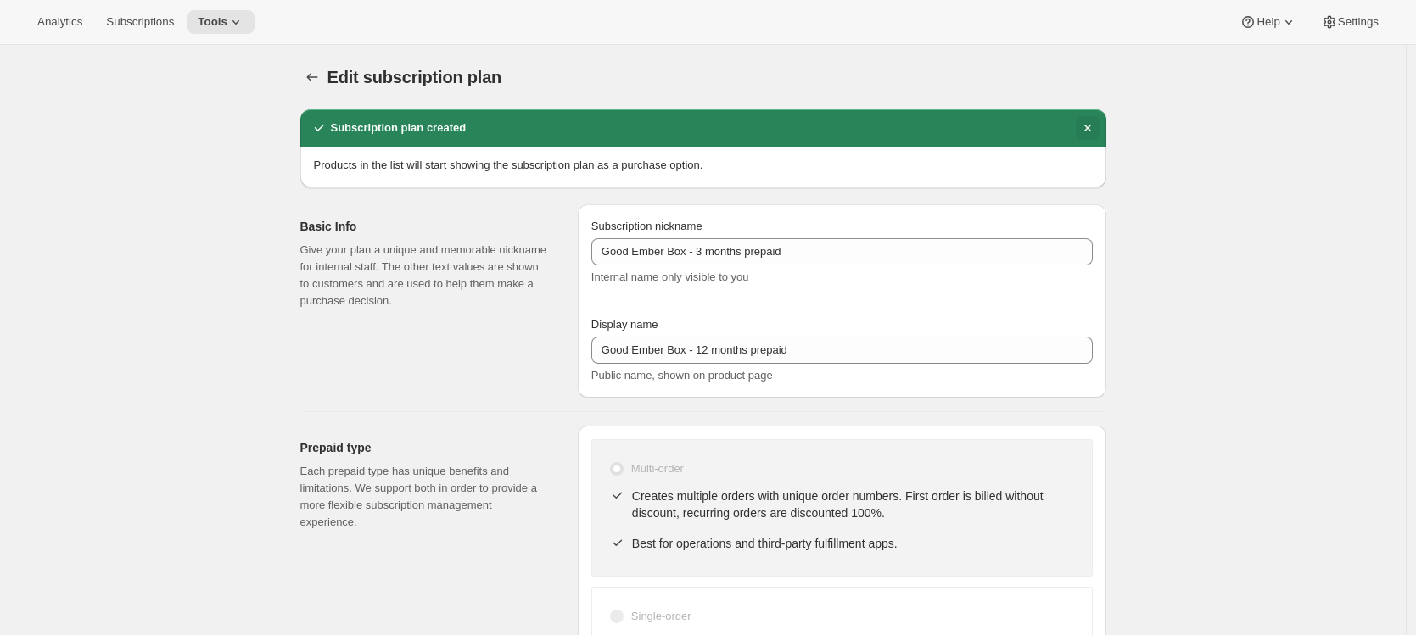
click at [1090, 126] on icon "Dismiss notification" at bounding box center [1086, 128] width 7 height 7
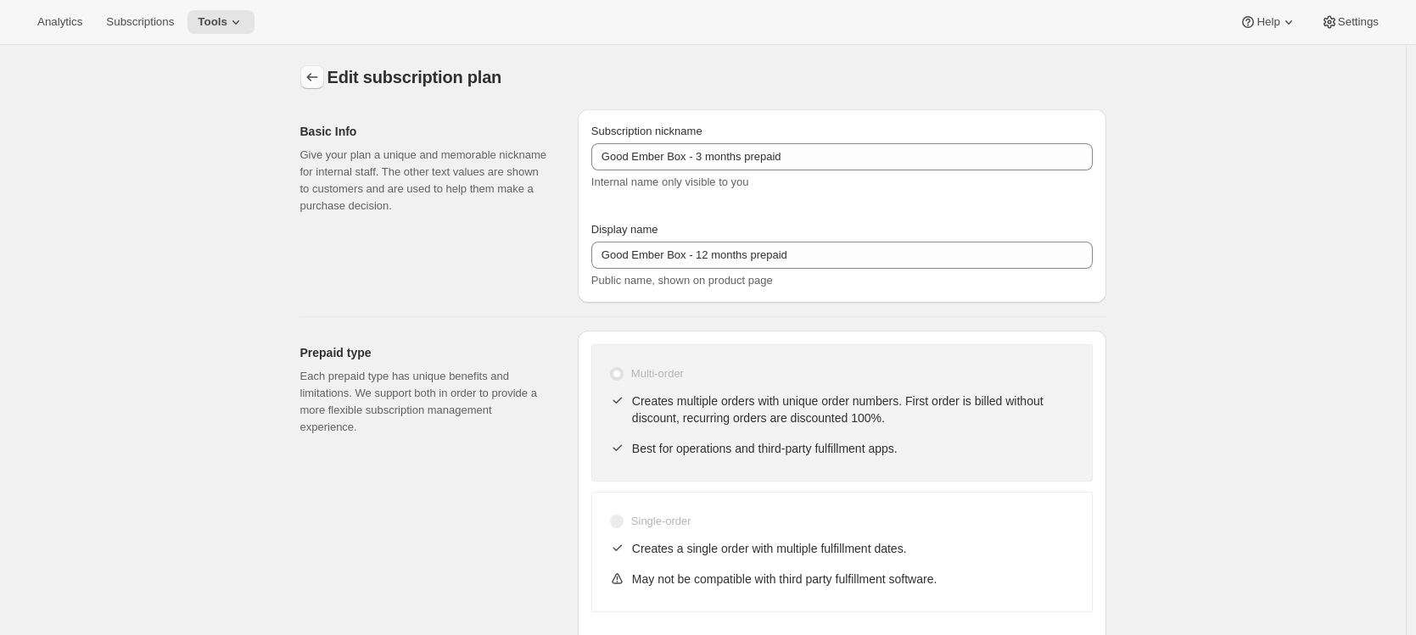
click at [320, 80] on icon "Subscription plans" at bounding box center [312, 77] width 17 height 17
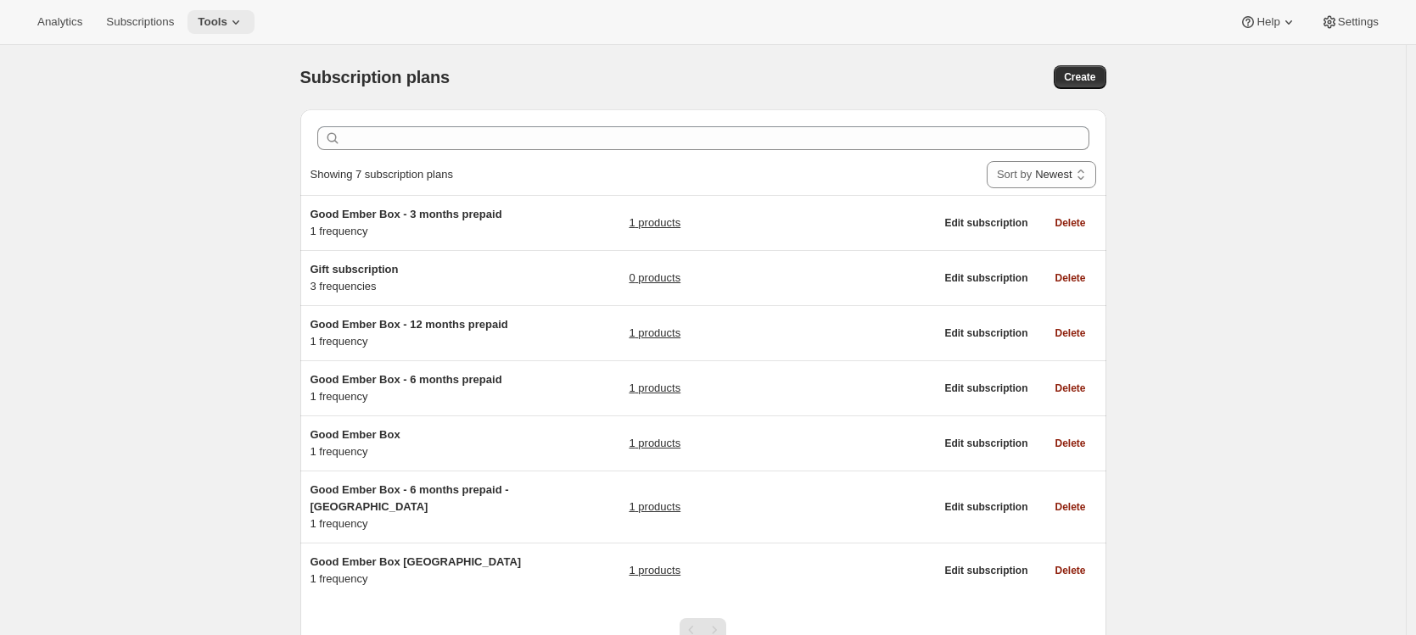
click at [227, 24] on span "Tools" at bounding box center [213, 22] width 30 height 14
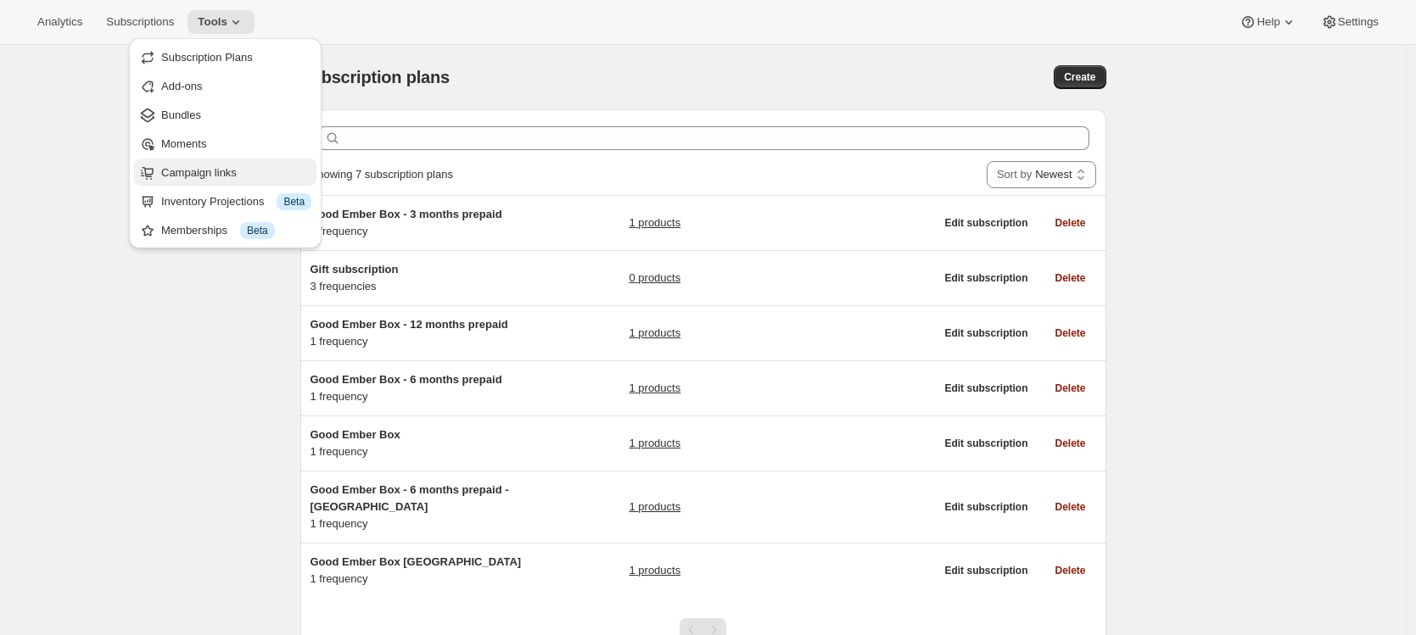
click at [198, 178] on span "Campaign links" at bounding box center [198, 172] width 75 height 13
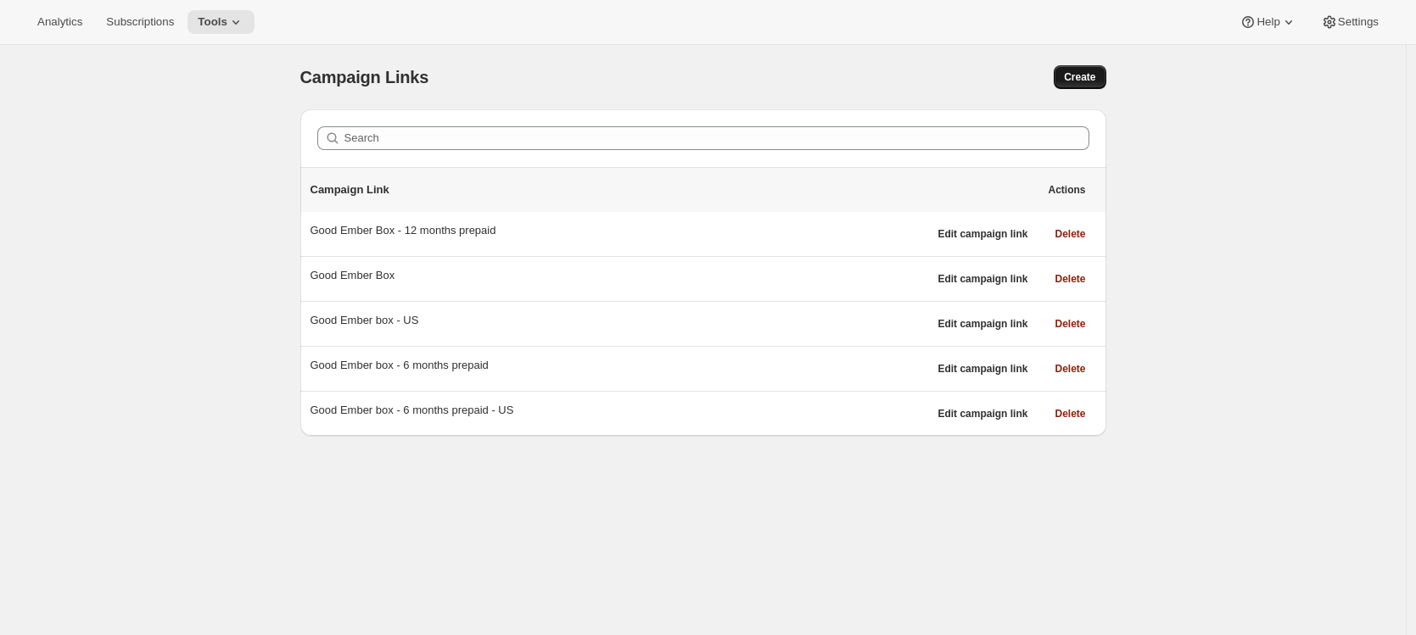
click at [1080, 76] on span "Create" at bounding box center [1079, 77] width 31 height 14
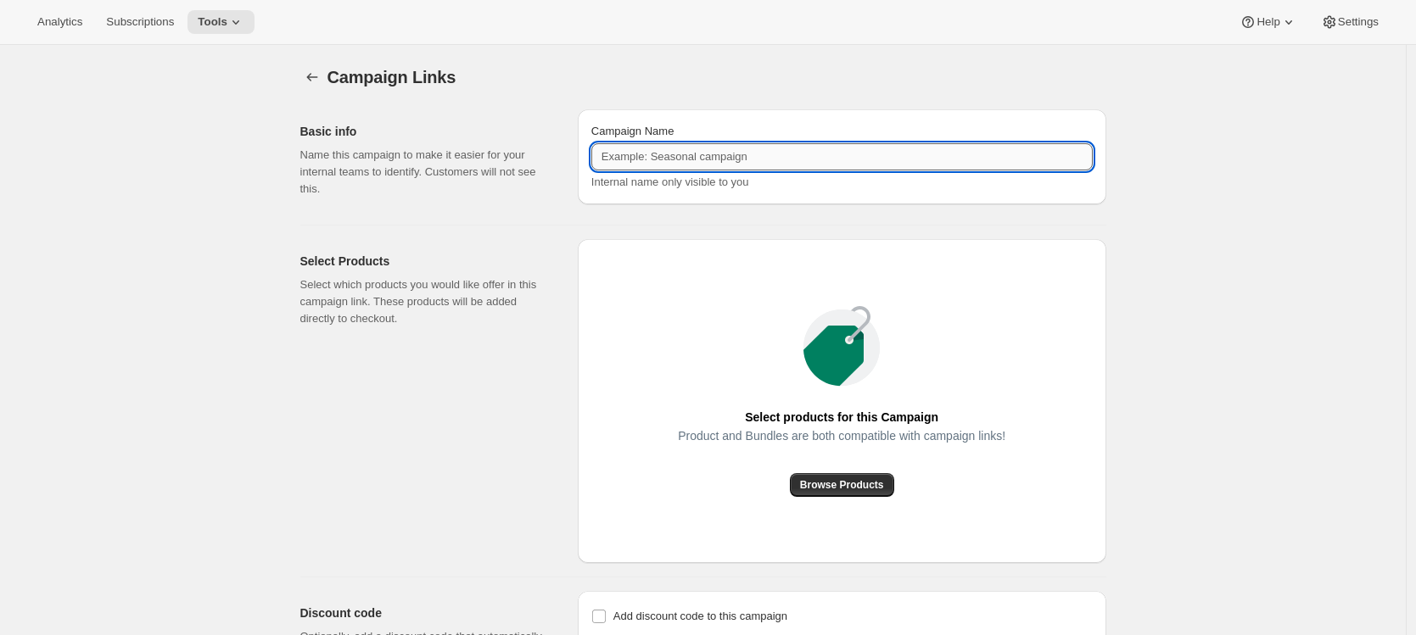
click at [757, 151] on input "Campaign Name" at bounding box center [841, 156] width 501 height 27
paste input "Good Ember Box - 12 months prepaid"
drag, startPoint x: 705, startPoint y: 157, endPoint x: 713, endPoint y: 159, distance: 8.7
click at [713, 159] on input "Good Ember Box - 12 months prepaid" at bounding box center [841, 156] width 501 height 27
type input "Good Ember Box - 3 months prepaid"
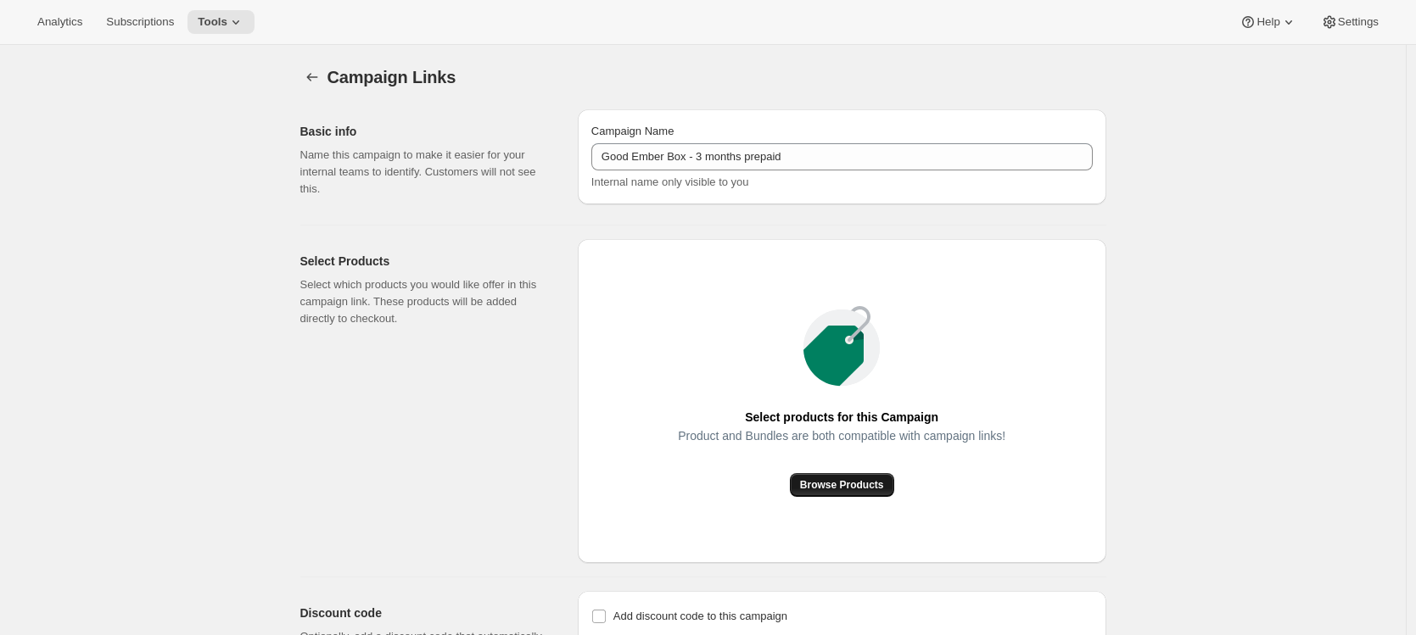
click at [835, 481] on span "Browse Products" at bounding box center [842, 485] width 84 height 14
click at [861, 483] on span "Browse Products" at bounding box center [842, 485] width 84 height 14
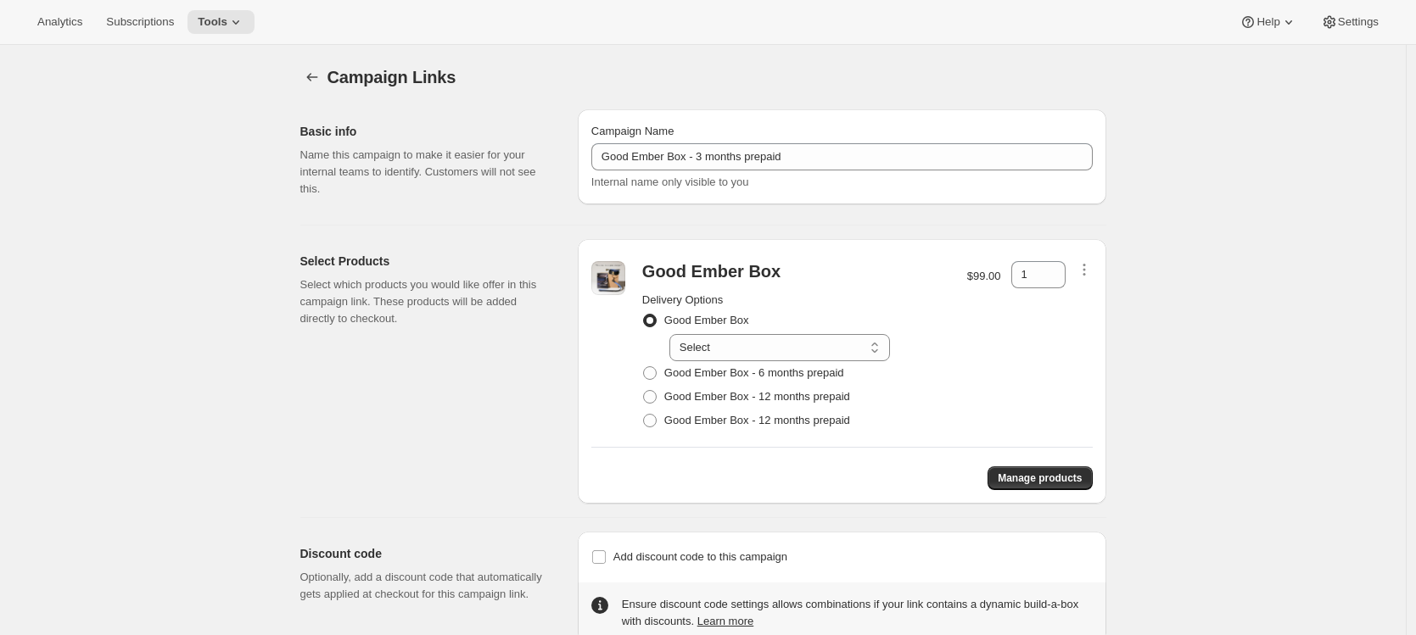
radio input "false"
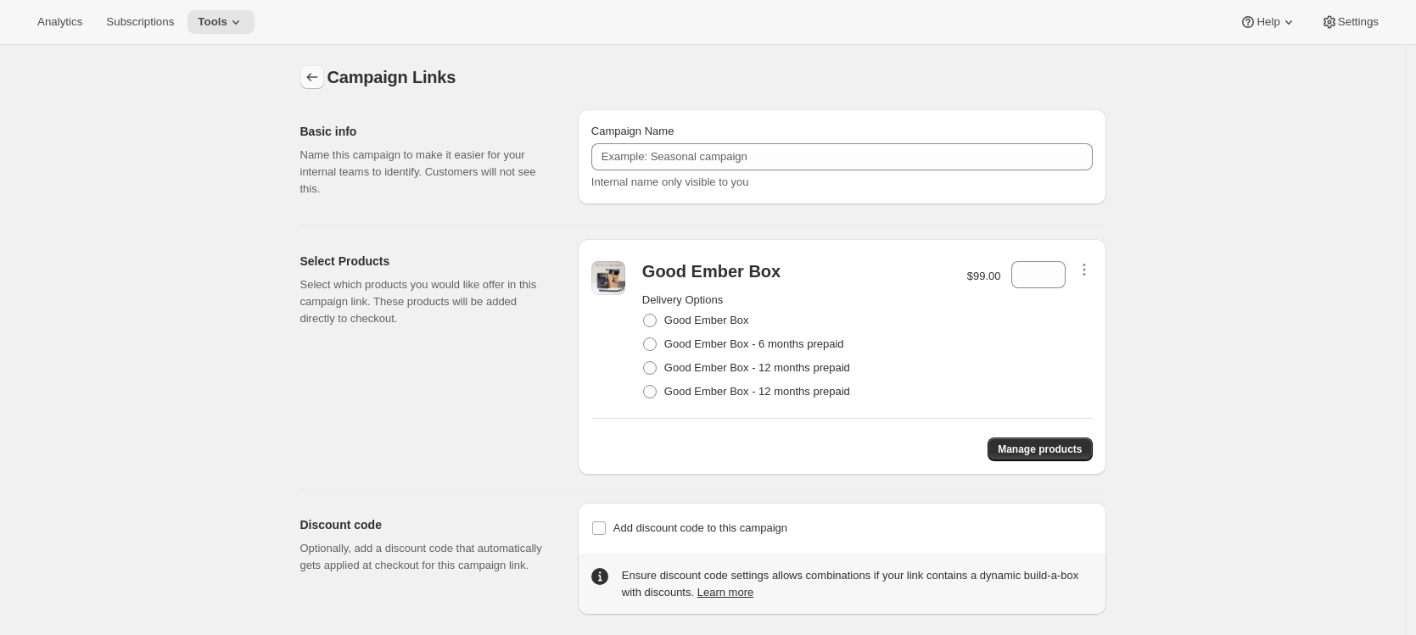
click at [321, 79] on icon "button" at bounding box center [312, 77] width 17 height 17
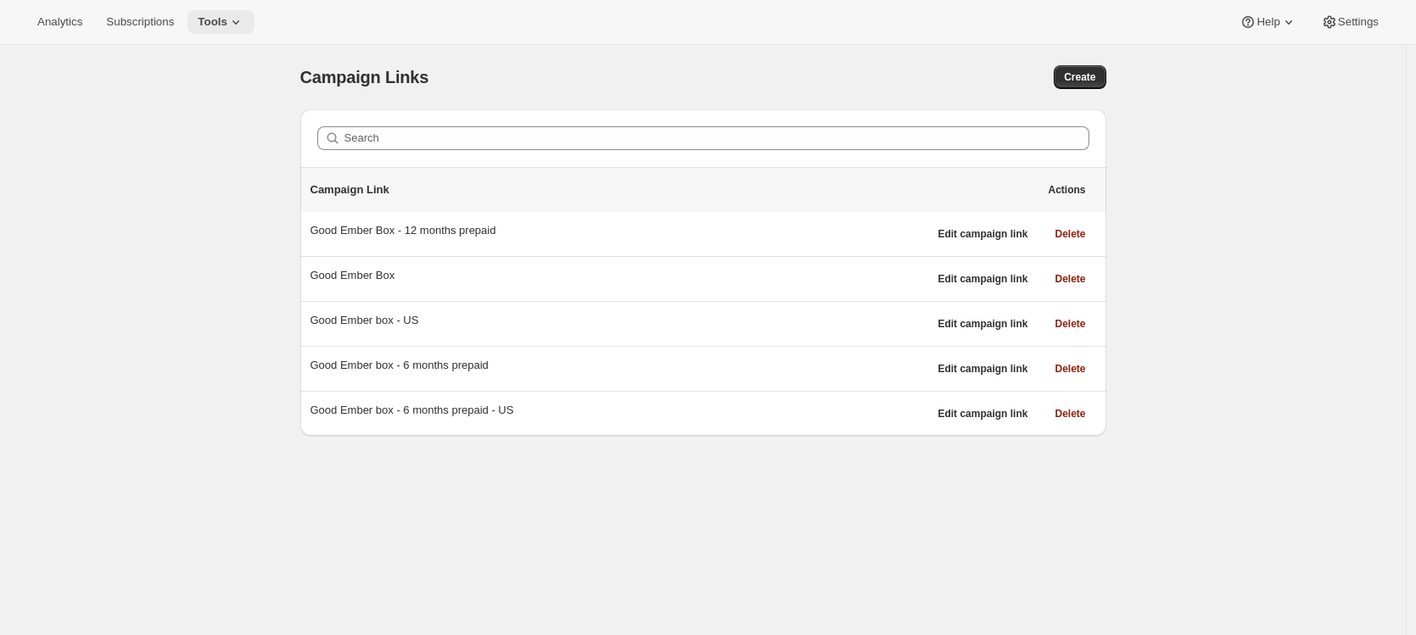
click at [227, 27] on span "Tools" at bounding box center [213, 22] width 30 height 14
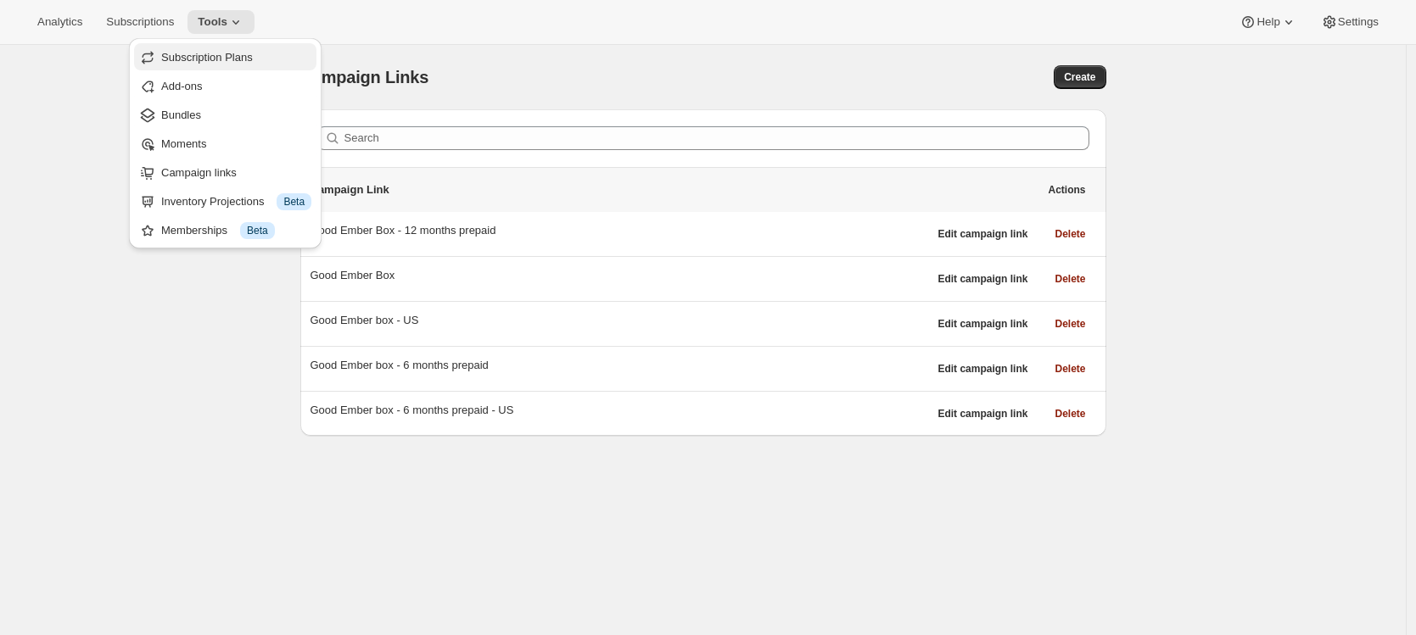
click at [226, 59] on span "Subscription Plans" at bounding box center [207, 57] width 92 height 13
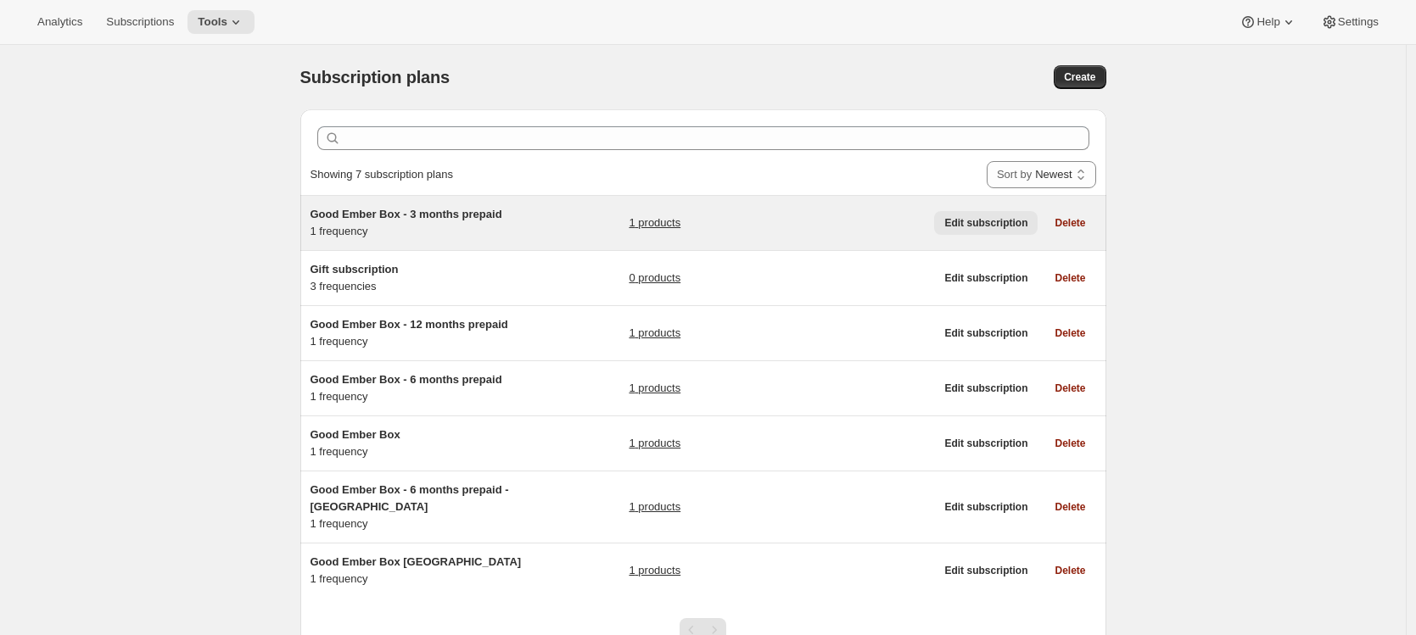
click at [992, 218] on span "Edit subscription" at bounding box center [985, 223] width 83 height 14
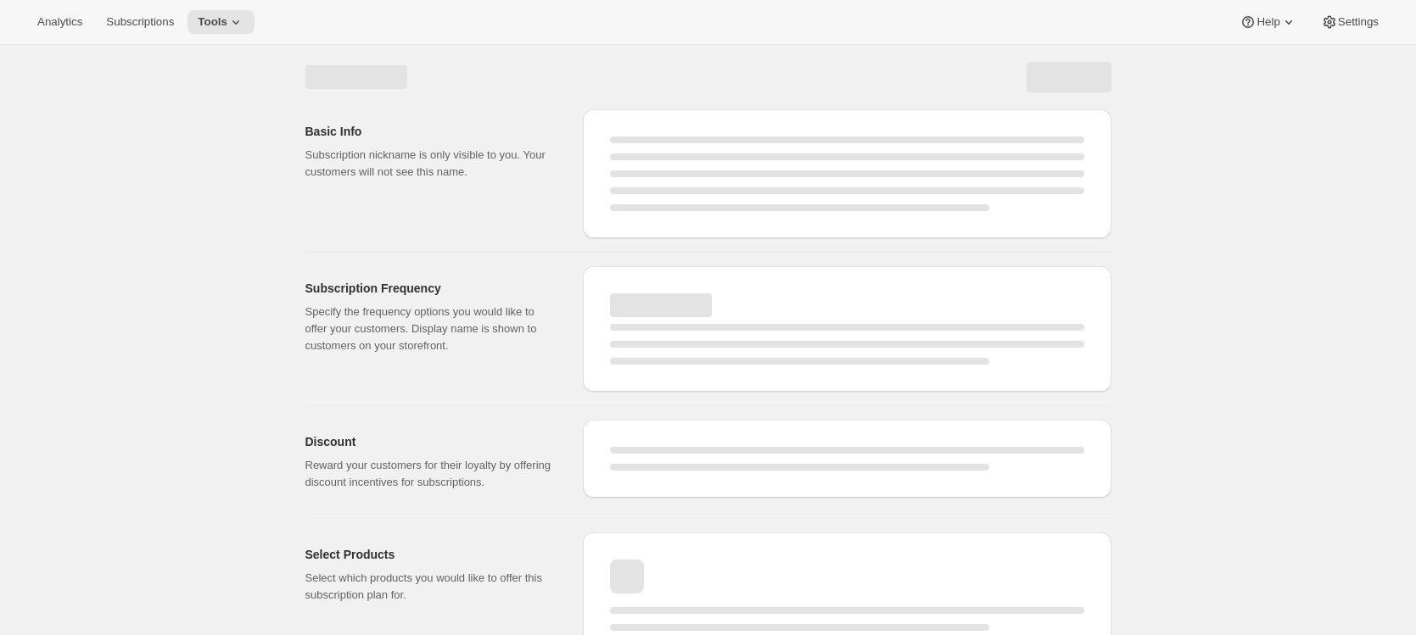
select select "WEEK"
select select "MONTH"
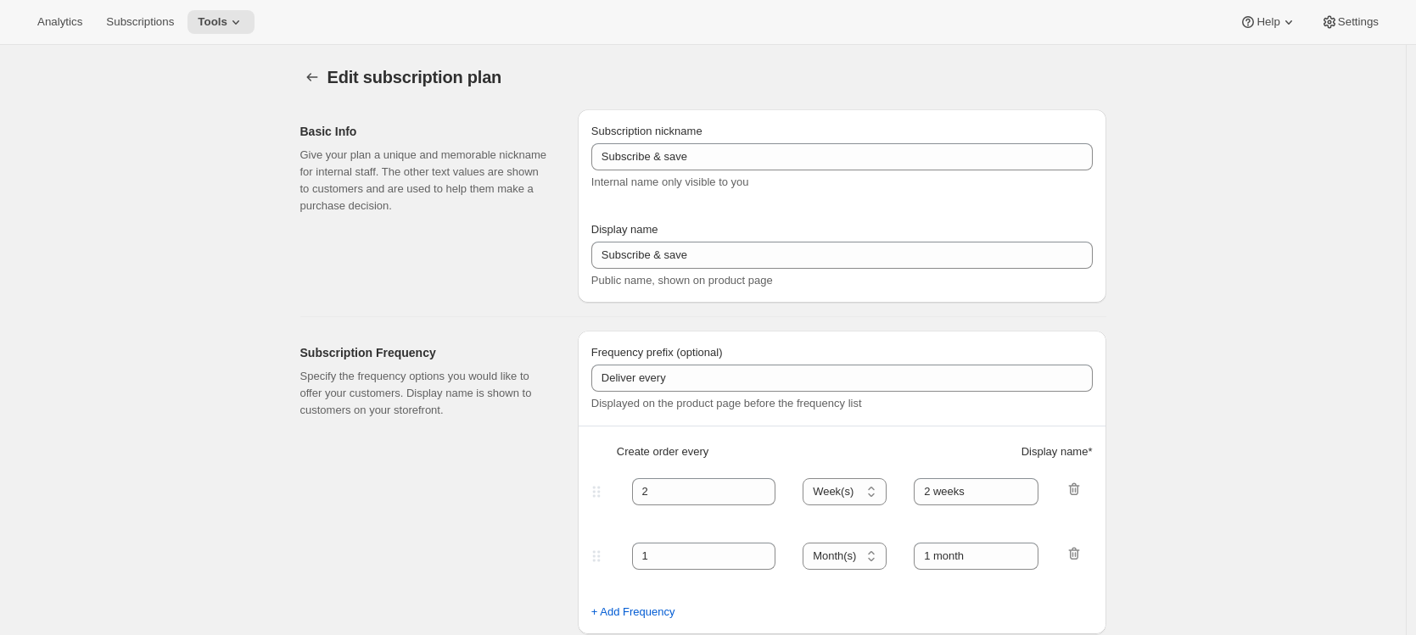
type input "Good Ember Box - 3 months prepaid"
type input "Good Ember Box - 12 months prepaid"
select select "ENABLED"
select select "MONTH"
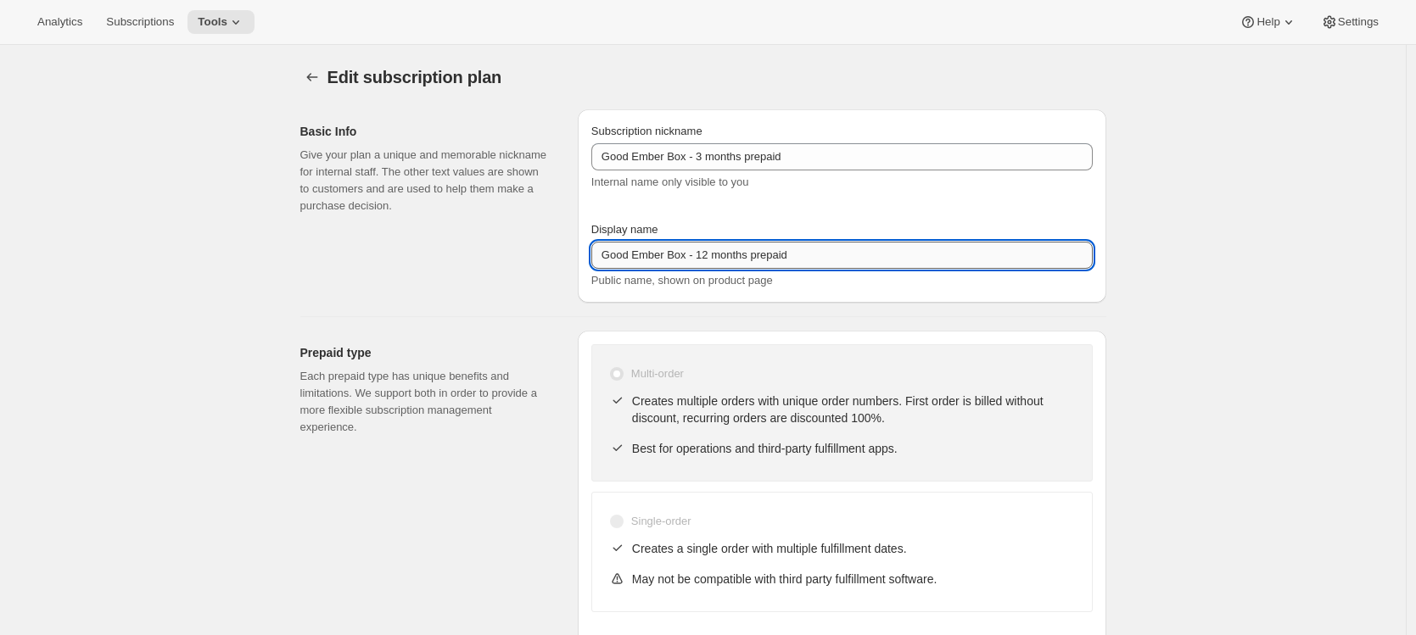
click at [714, 254] on input "Good Ember Box - 12 months prepaid" at bounding box center [841, 255] width 501 height 27
type input "Good Ember Box - 3 months prepaid"
click at [464, 278] on div "Basic Info Give your plan a unique and memorable nickname for internal staff. T…" at bounding box center [432, 205] width 264 height 193
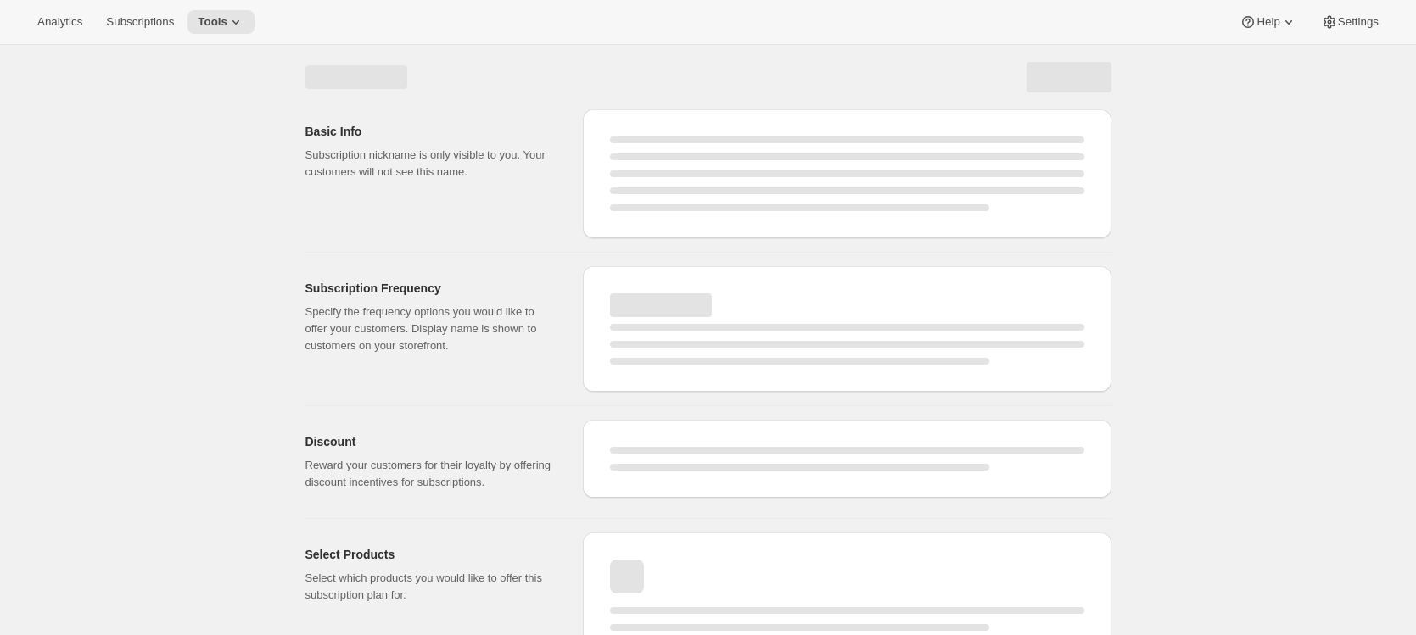
select select "MONTH"
select select "ENABLED"
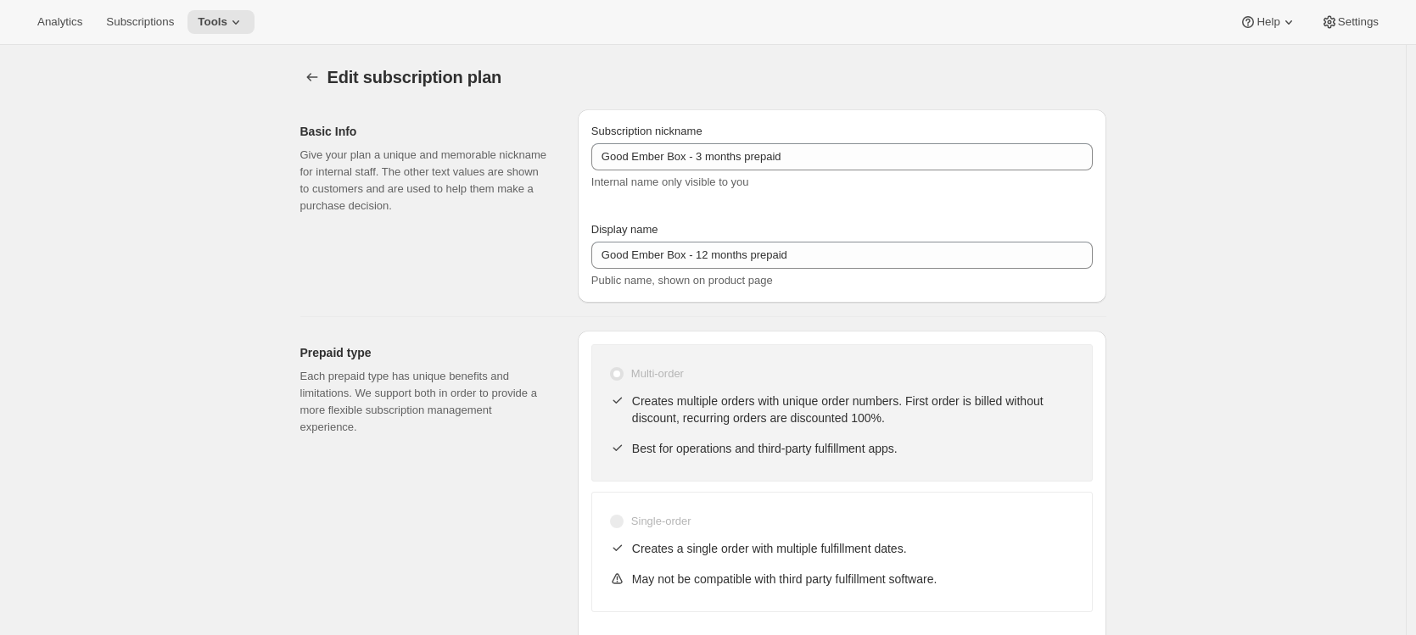
type input "Good Ember Box - 3 months prepaid"
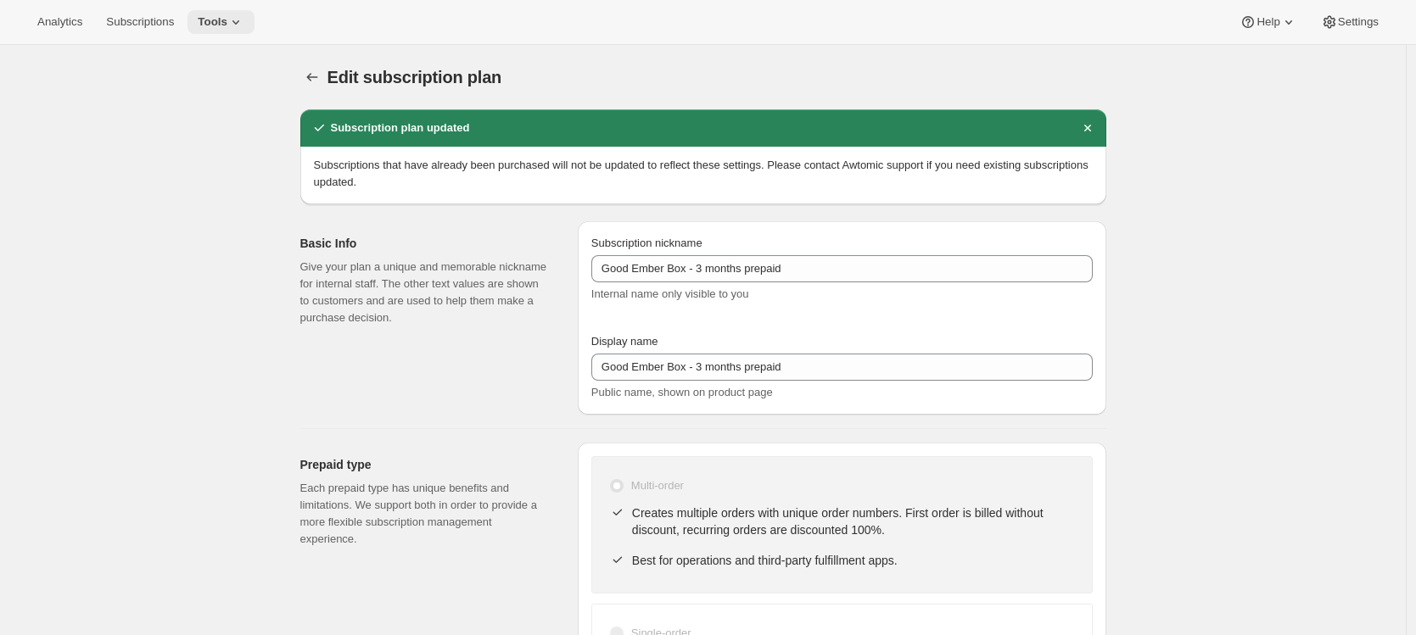
click at [227, 23] on span "Tools" at bounding box center [213, 22] width 30 height 14
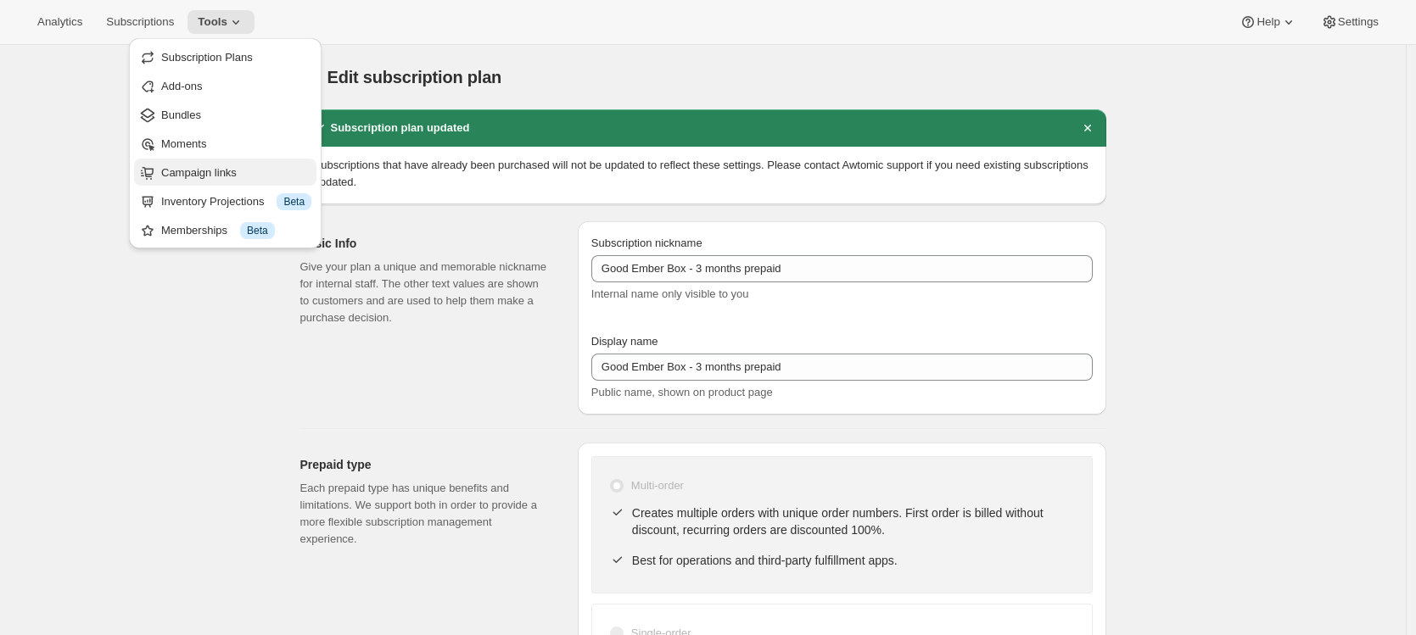
click at [227, 173] on span "Campaign links" at bounding box center [198, 172] width 75 height 13
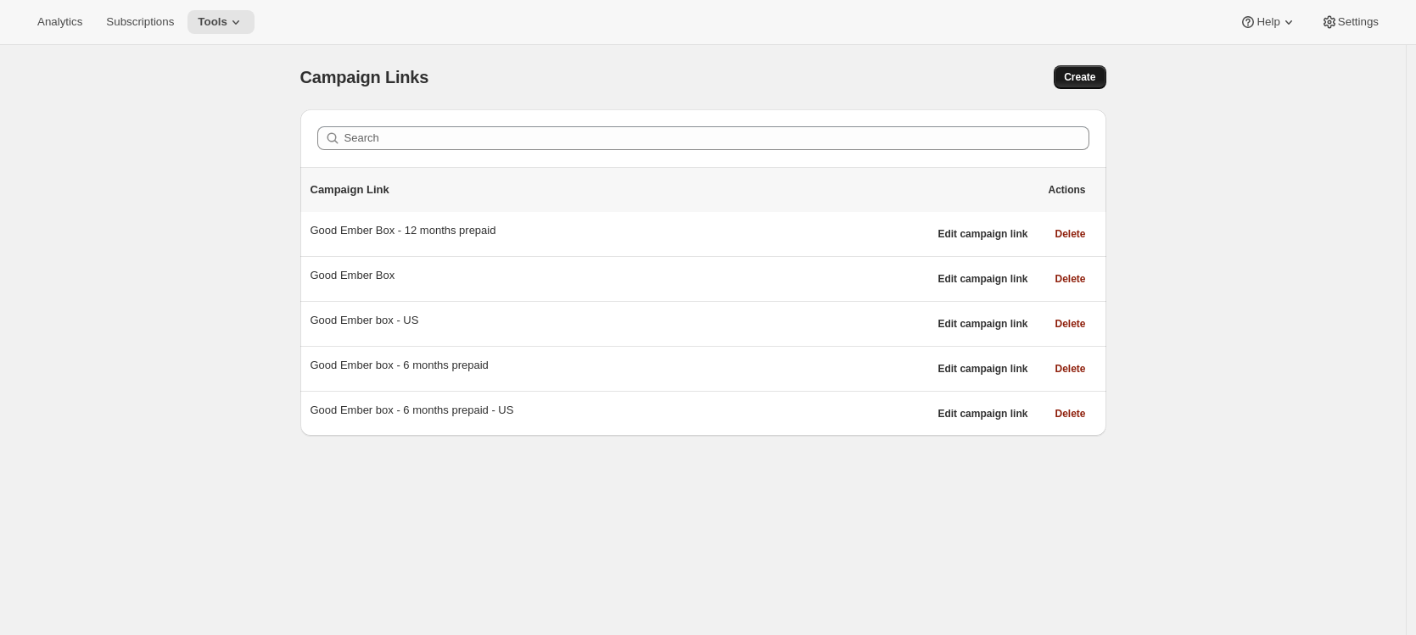
click at [1087, 78] on span "Create" at bounding box center [1079, 77] width 31 height 14
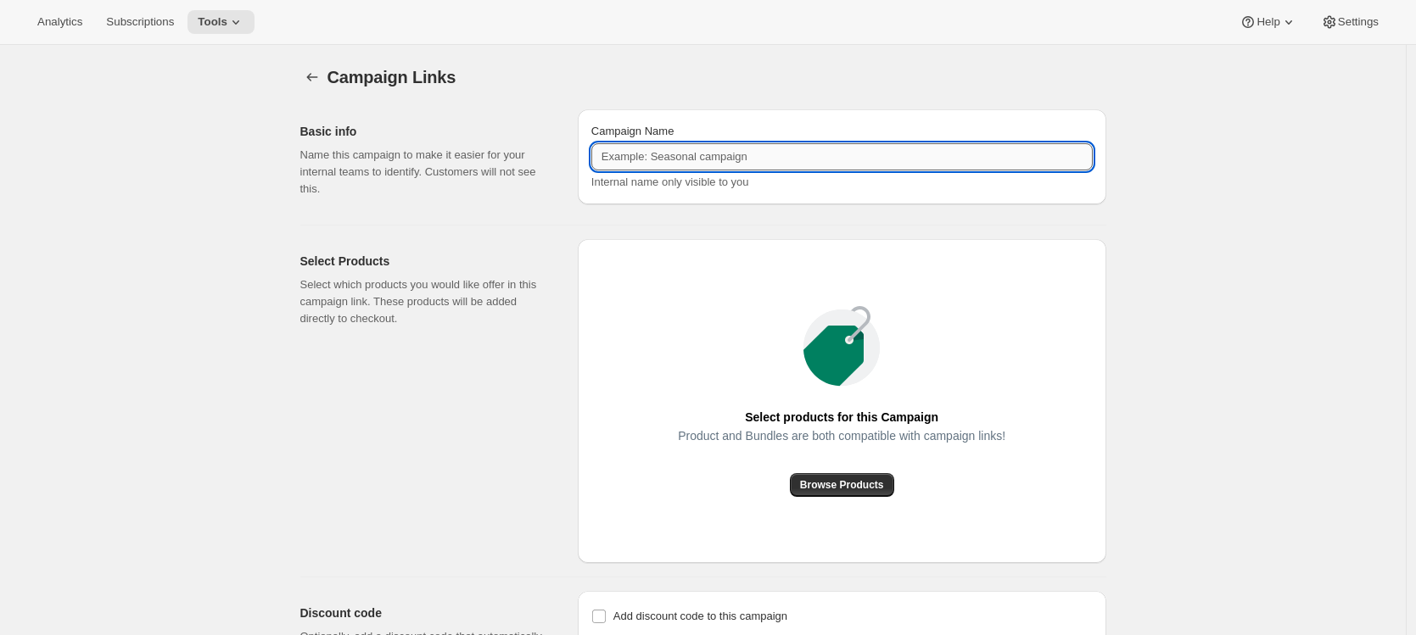
click at [779, 161] on input "Campaign Name" at bounding box center [841, 156] width 501 height 27
paste input "Good Ember Box - 12 months prepaid"
drag, startPoint x: 704, startPoint y: 158, endPoint x: 714, endPoint y: 161, distance: 10.7
click at [714, 161] on input "Good Ember Box - 12 months prepaid" at bounding box center [841, 156] width 501 height 27
type input "Good Ember Box - 3 months prepaid"
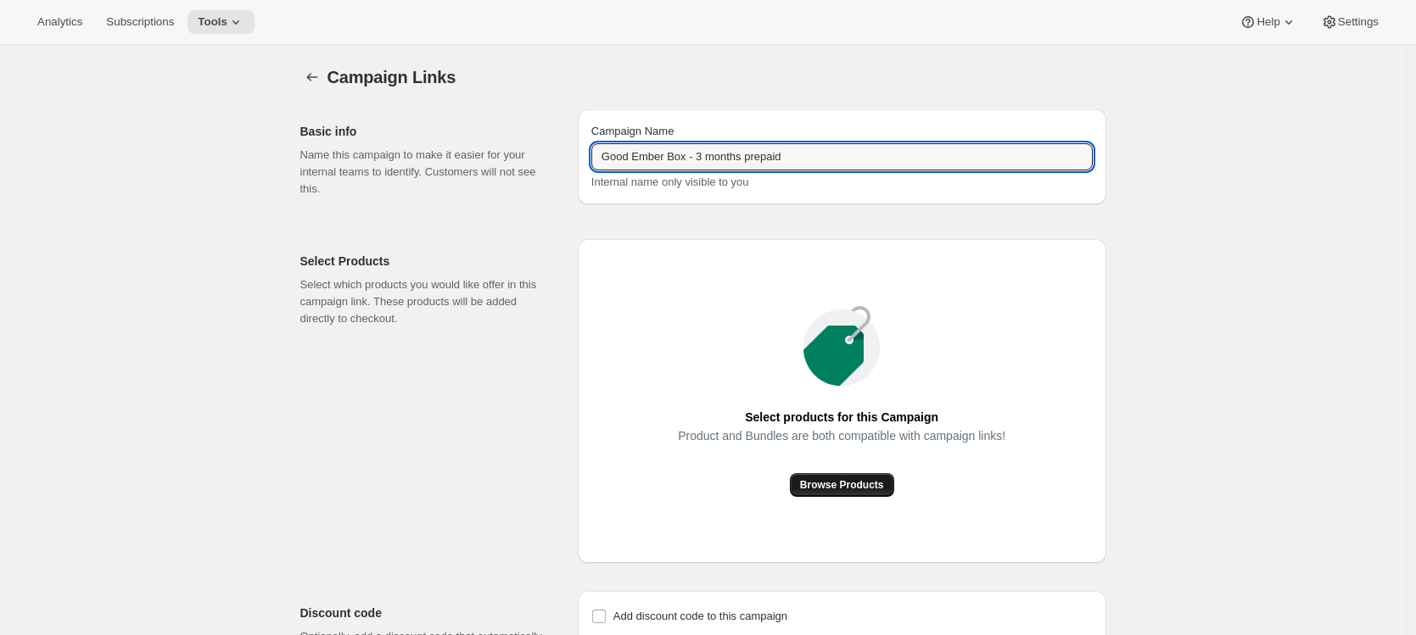
click at [862, 477] on button "Browse Products" at bounding box center [842, 485] width 104 height 24
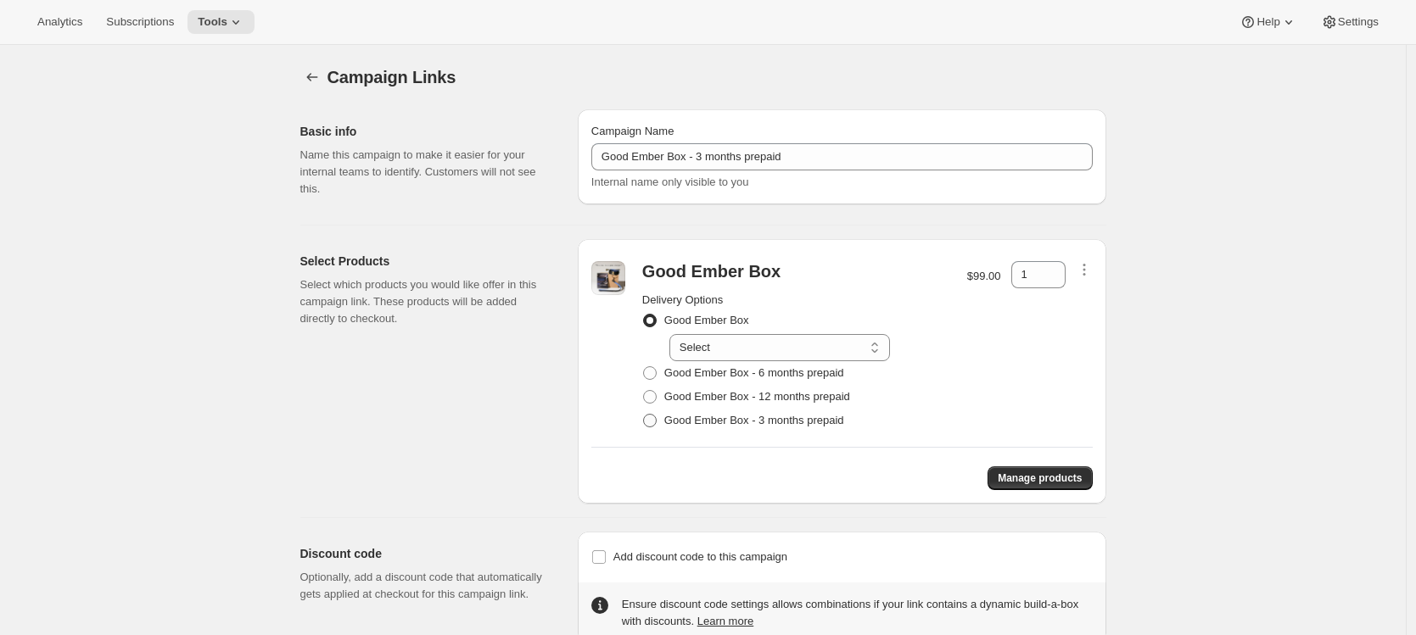
click at [657, 419] on span at bounding box center [650, 421] width 14 height 14
click at [644, 415] on input "Good Ember Box - 3 months prepaid" at bounding box center [643, 414] width 1 height 1
radio input "true"
click at [716, 415] on select "Select Prepay for 3 monthly deliveries, Autorenews" at bounding box center [779, 418] width 221 height 27
select select "gid://shopify/SellingPlan/4754112757"
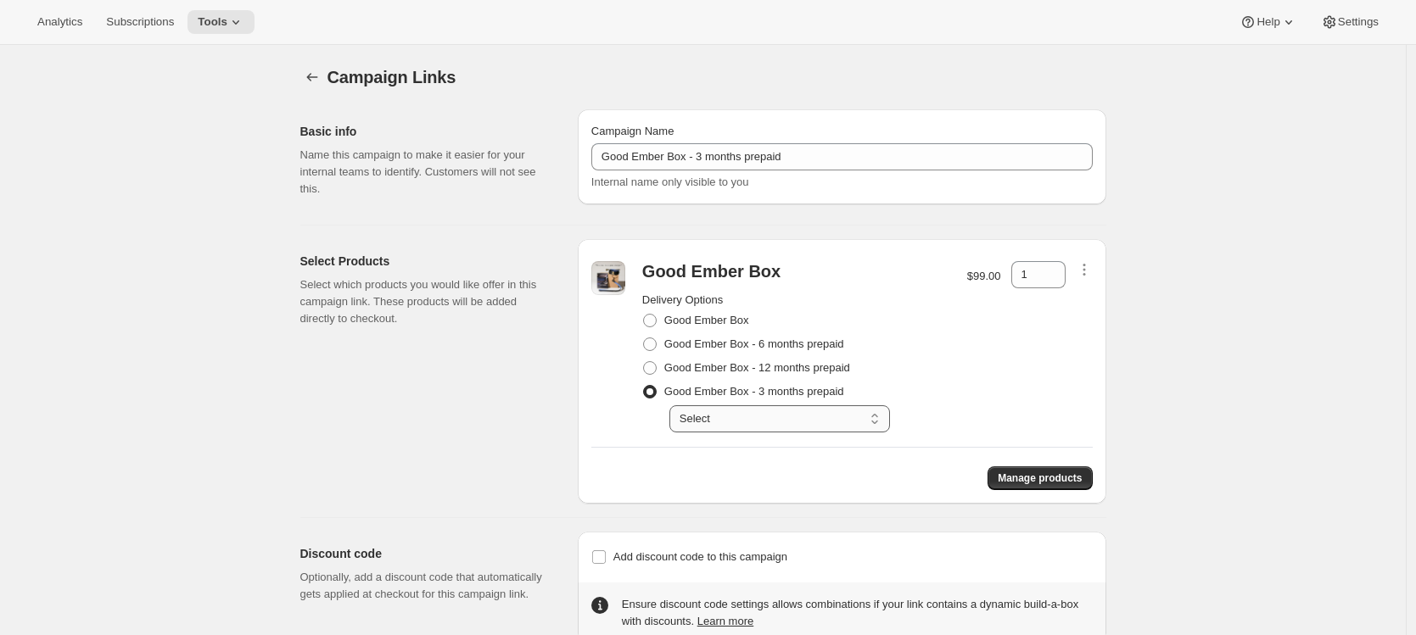
click at [673, 405] on select "Select Prepay for 3 monthly deliveries, Autorenews" at bounding box center [779, 418] width 221 height 27
click at [528, 439] on div "Select Products Select which products you would like offer in this campaign lin…" at bounding box center [432, 371] width 264 height 265
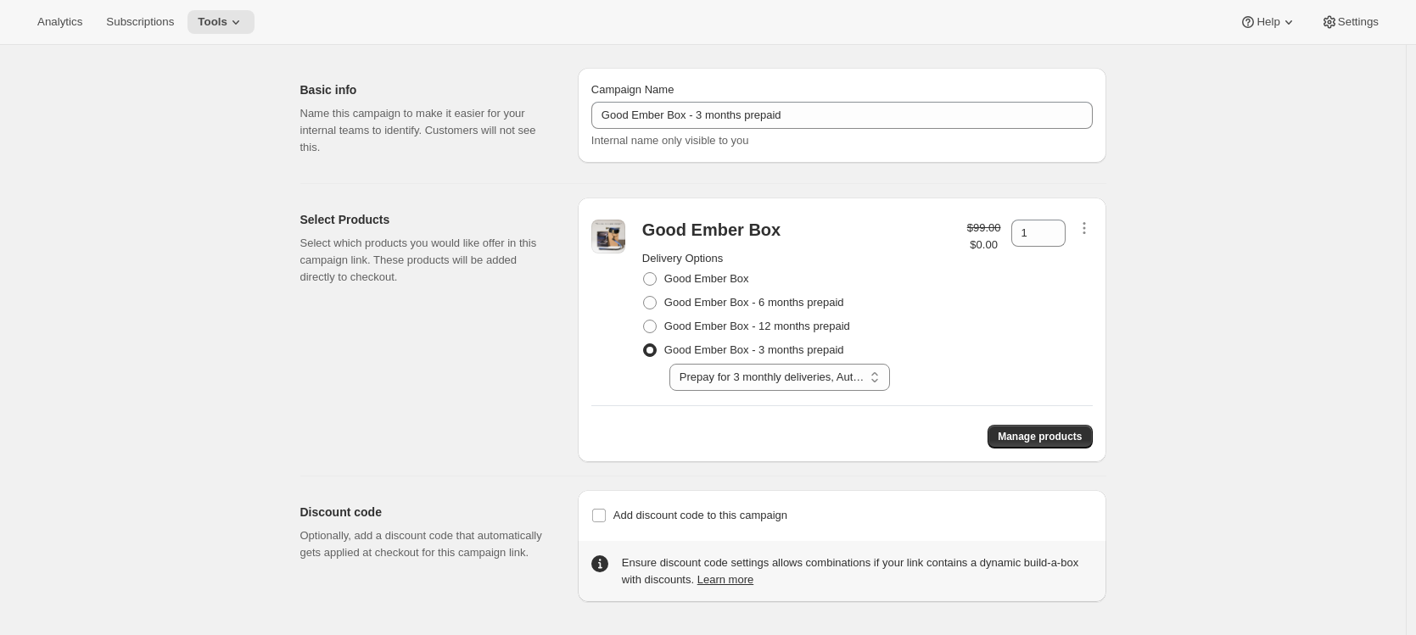
scroll to position [45, 0]
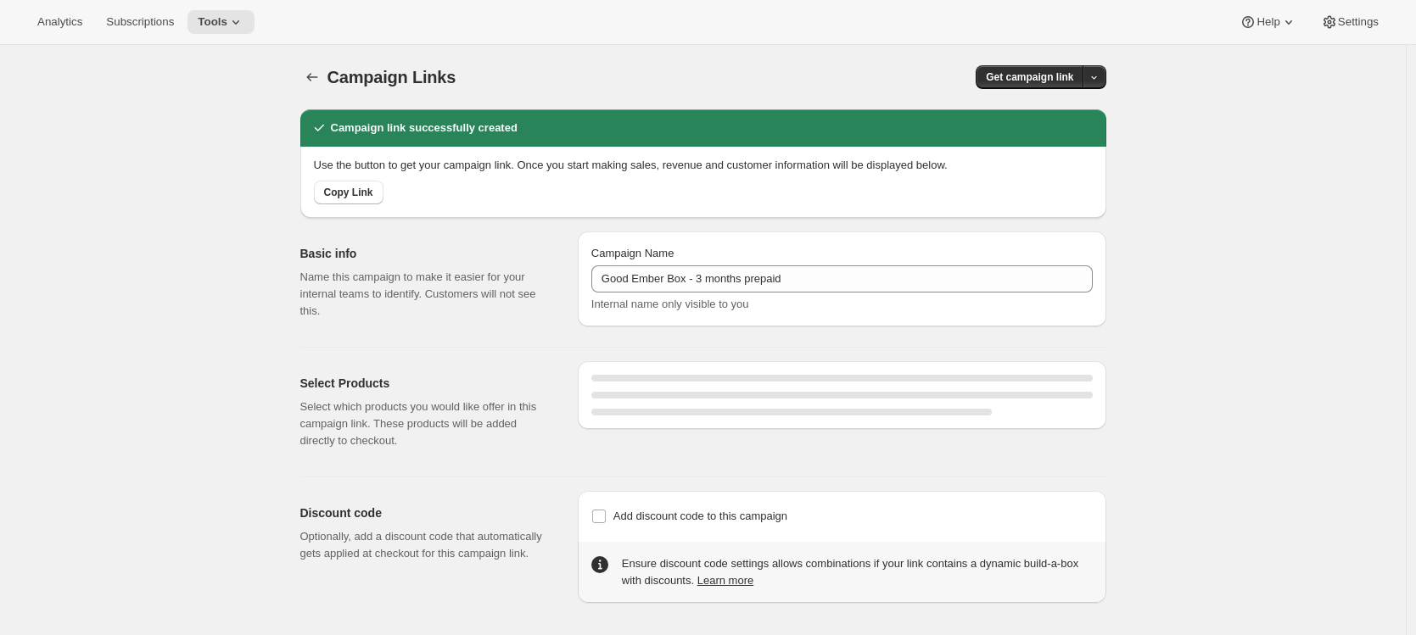
select select "gid://shopify/SellingPlan/4754112757"
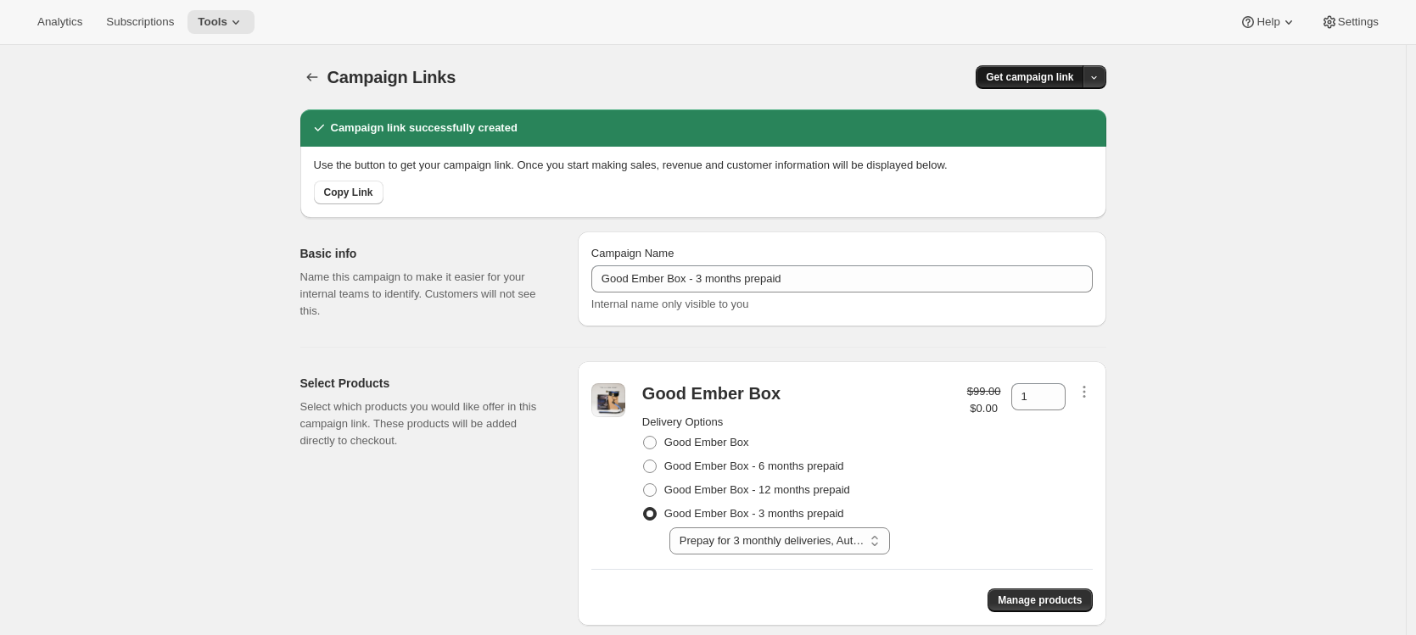
click at [1026, 75] on span "Get campaign link" at bounding box center [1029, 77] width 87 height 14
click at [1051, 109] on span "Copy Link" at bounding box center [1075, 112] width 49 height 13
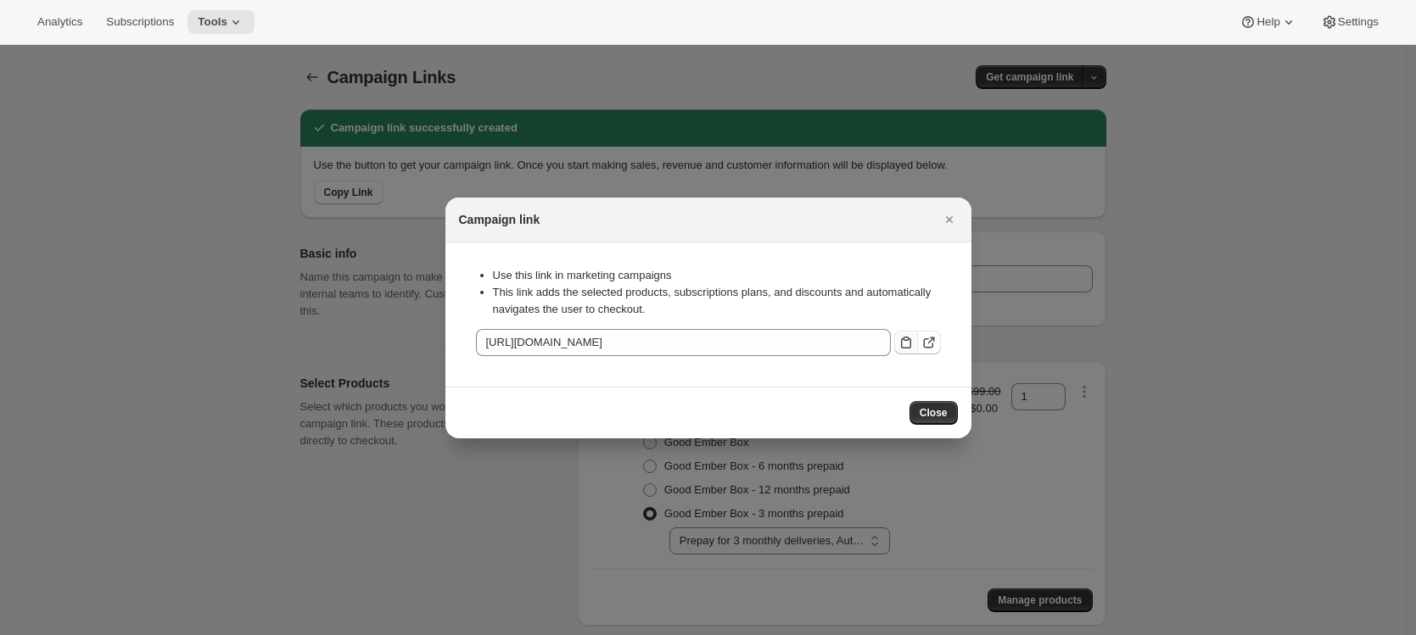
click at [902, 349] on icon ":r45:" at bounding box center [905, 342] width 17 height 17
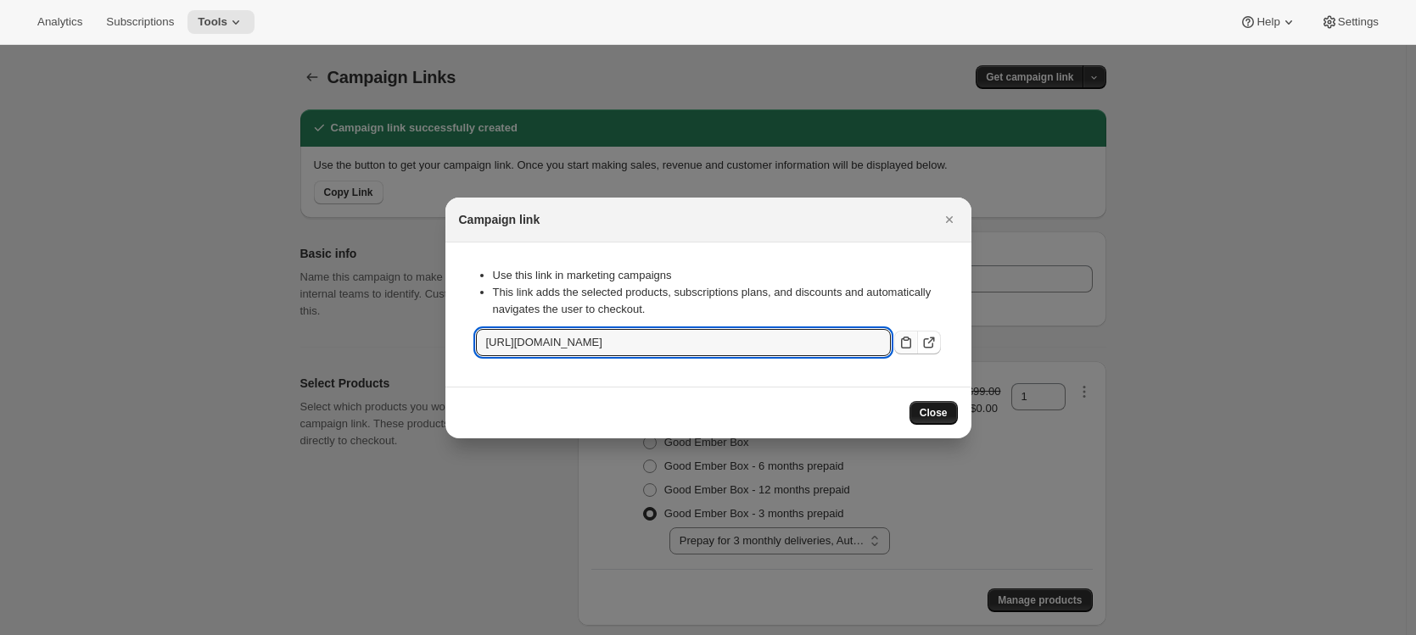
click at [935, 404] on button "Close" at bounding box center [933, 413] width 48 height 24
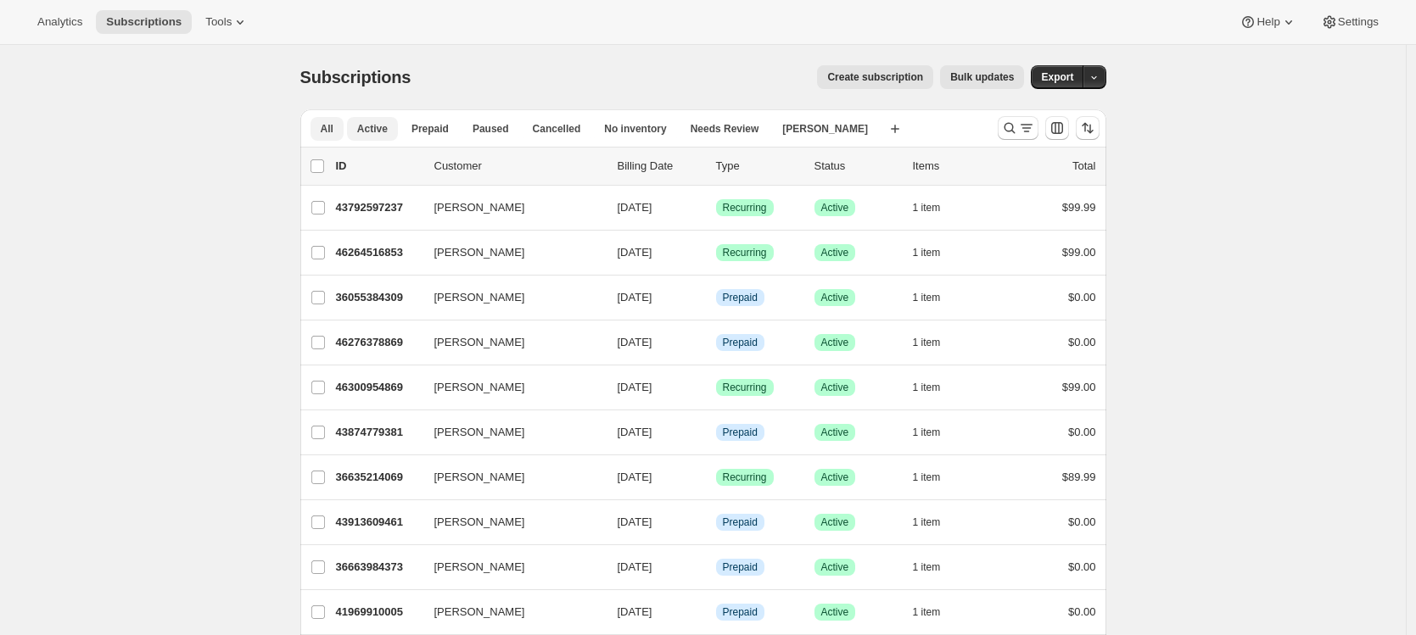
click at [395, 134] on button "Active" at bounding box center [372, 129] width 51 height 24
click at [1010, 132] on icon "Search and filter results" at bounding box center [1009, 128] width 17 height 17
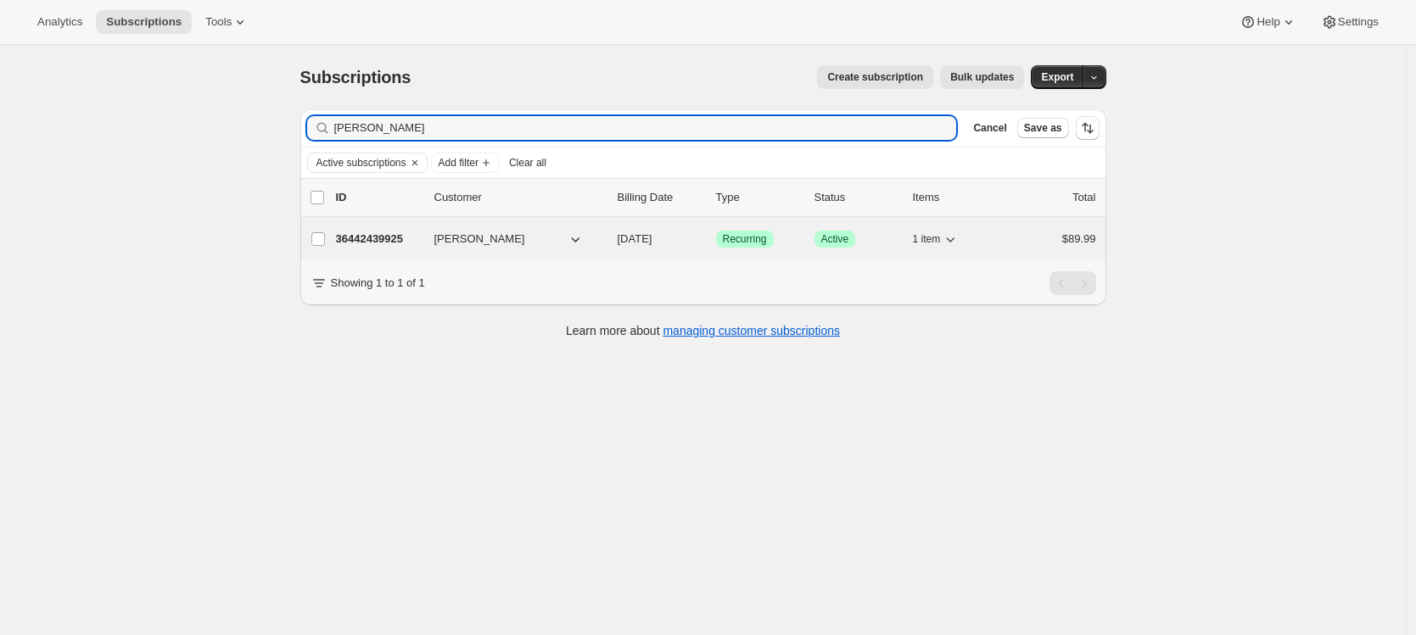
type input "ellen"
click at [412, 242] on p "36442439925" at bounding box center [378, 239] width 85 height 17
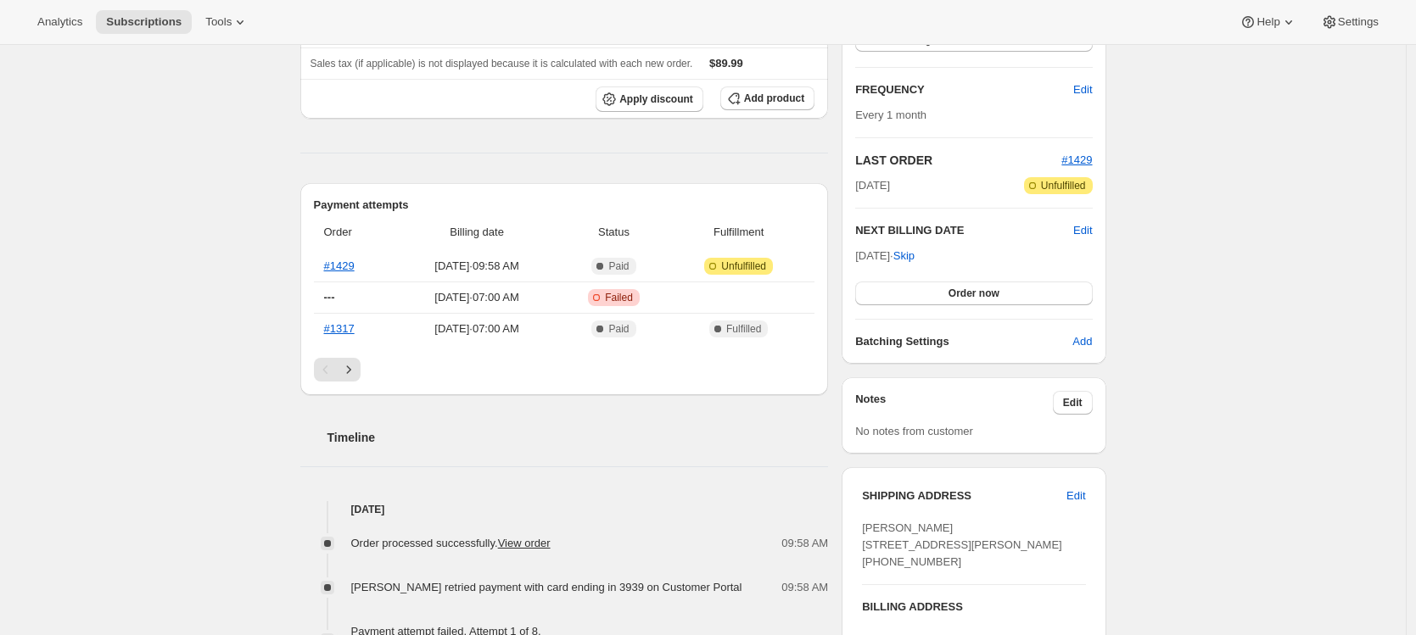
scroll to position [405, 0]
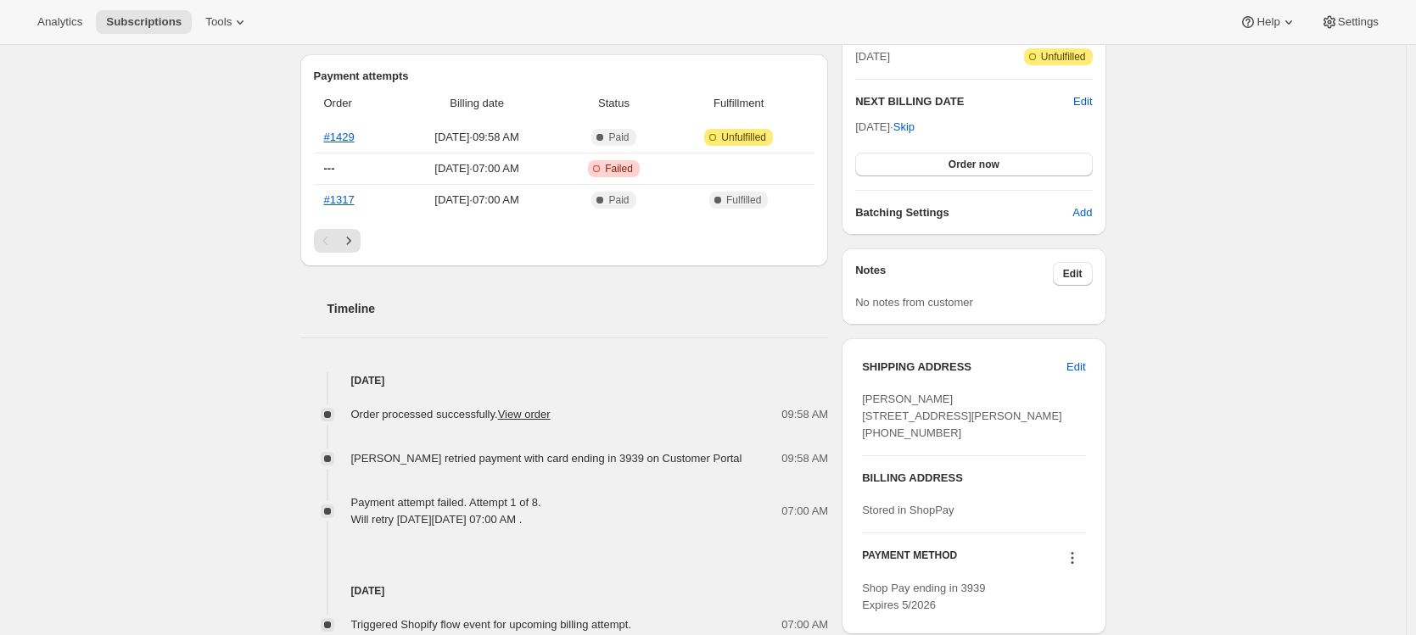
click at [237, 426] on div "Subscription #36442439925. This page is ready Subscription #36442439925 Success…" at bounding box center [703, 434] width 1406 height 1589
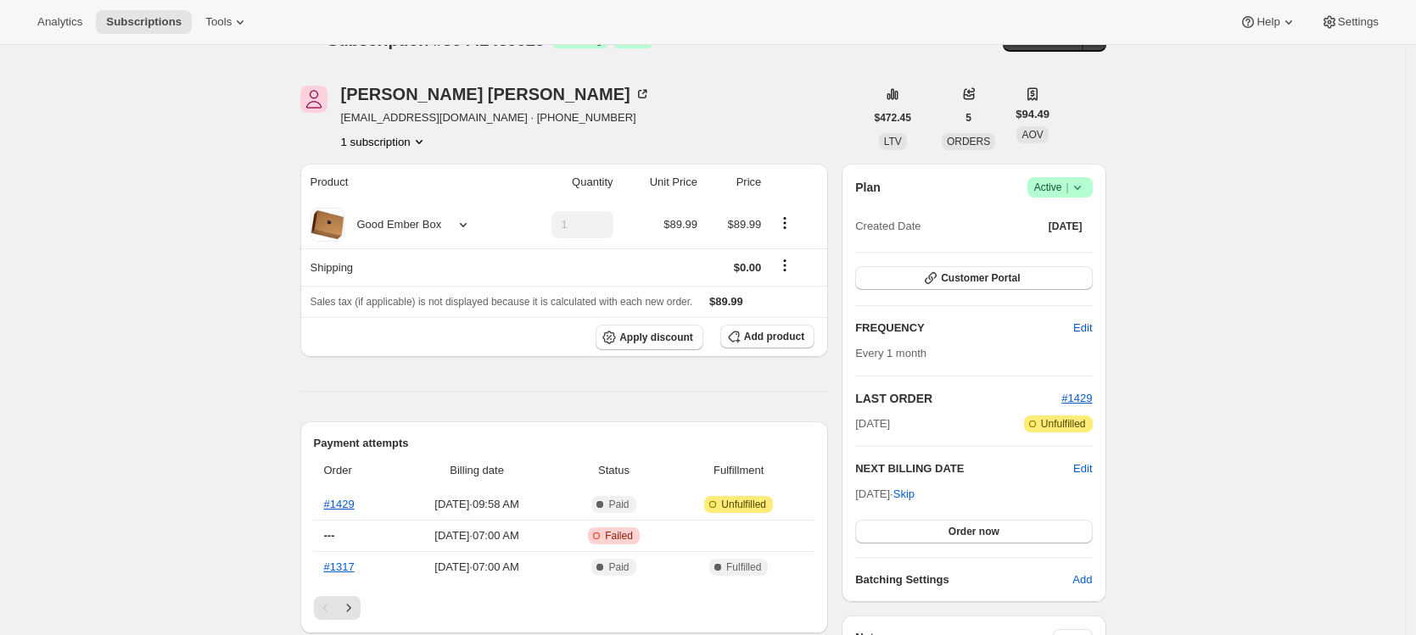
scroll to position [0, 0]
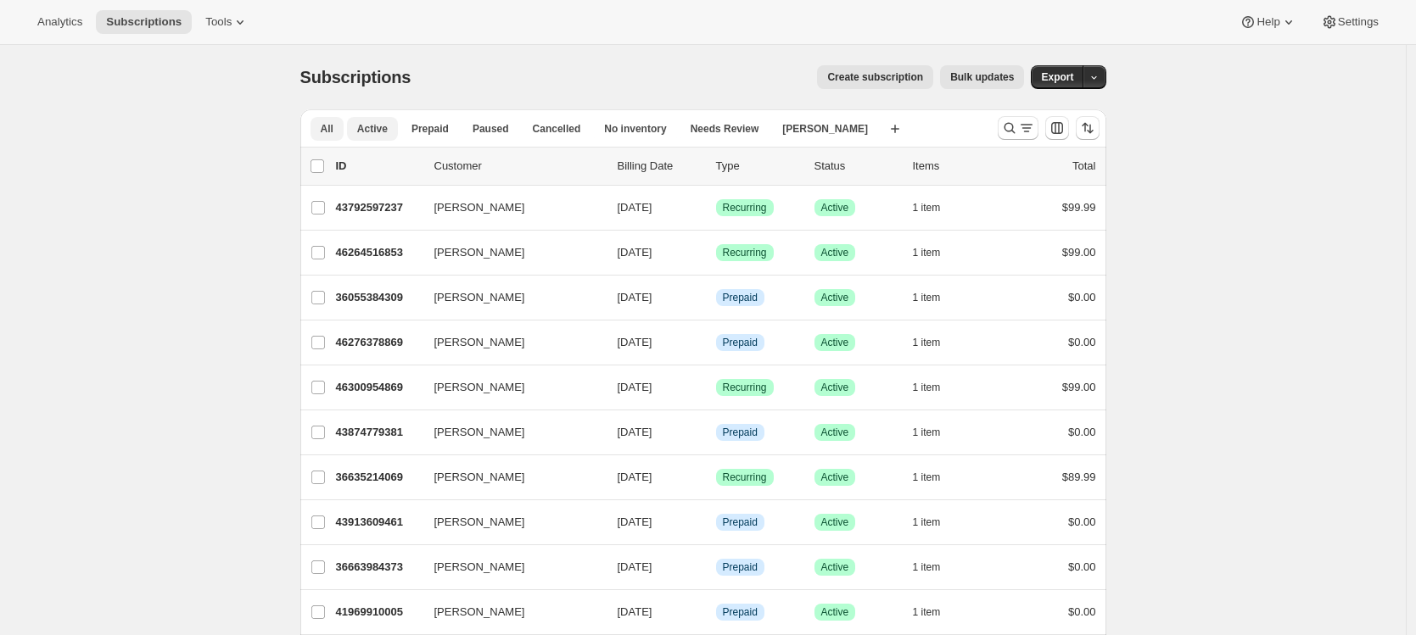
click at [366, 125] on span "Active" at bounding box center [372, 129] width 31 height 14
